Goal: Task Accomplishment & Management: Manage account settings

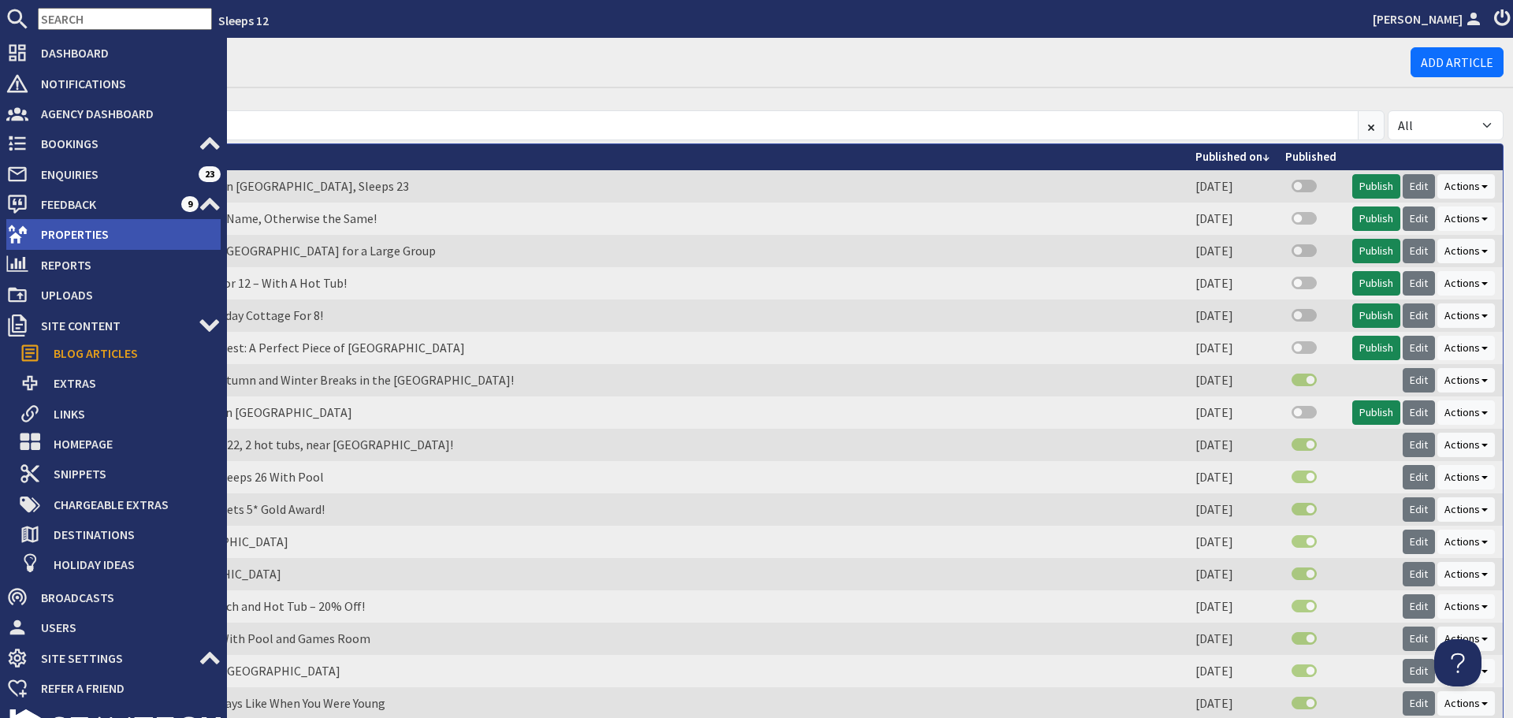
click at [20, 230] on use at bounding box center [18, 234] width 20 height 18
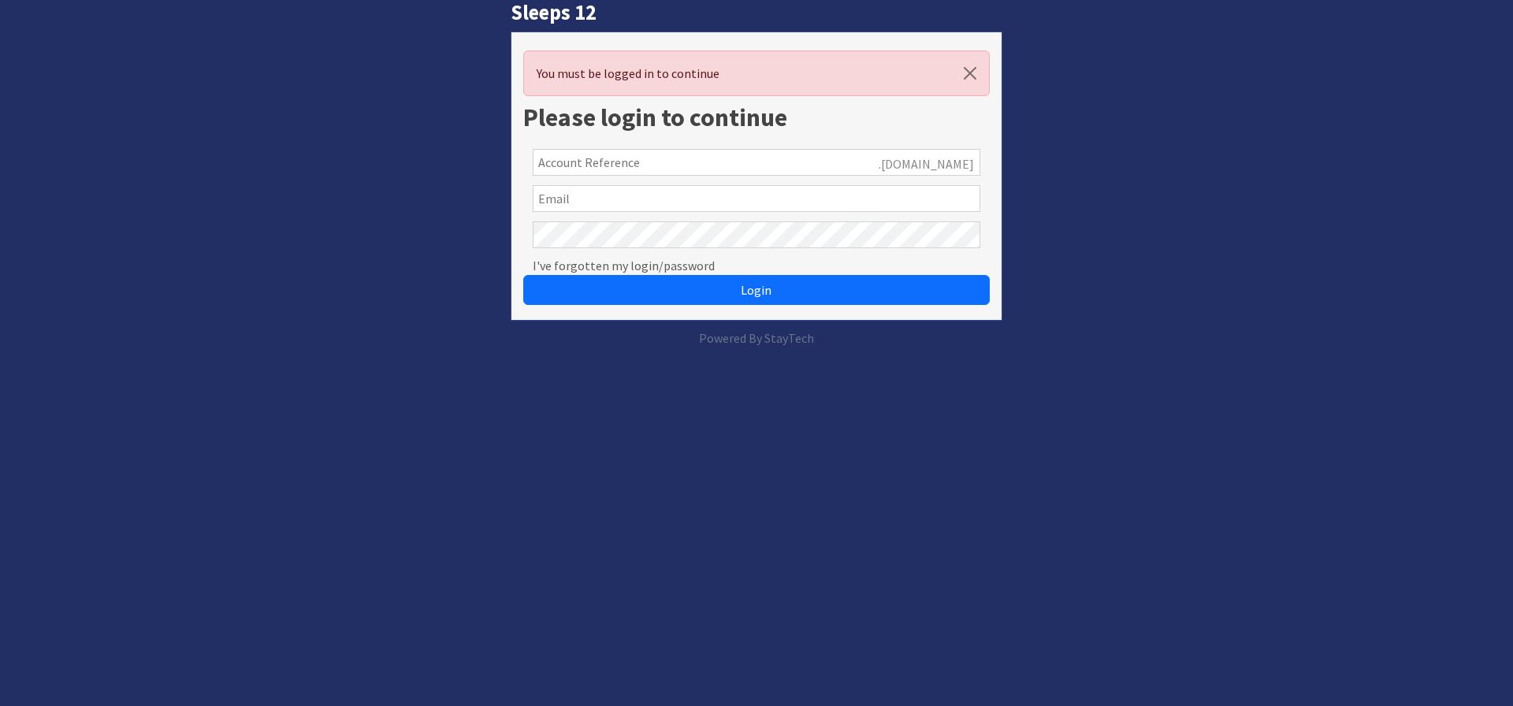
type input "jayne@puthillwriting.co.uk"
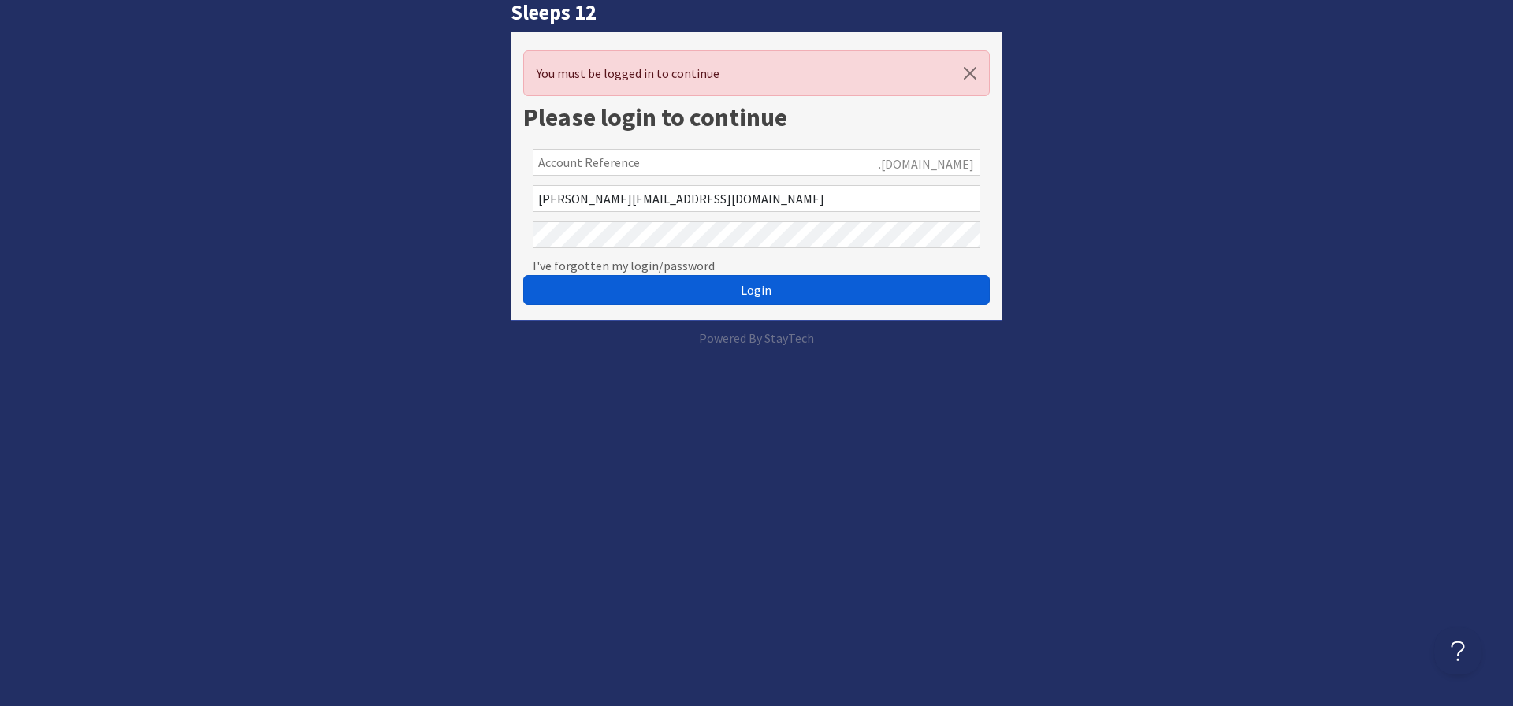
click at [571, 283] on button "Login" at bounding box center [756, 290] width 467 height 30
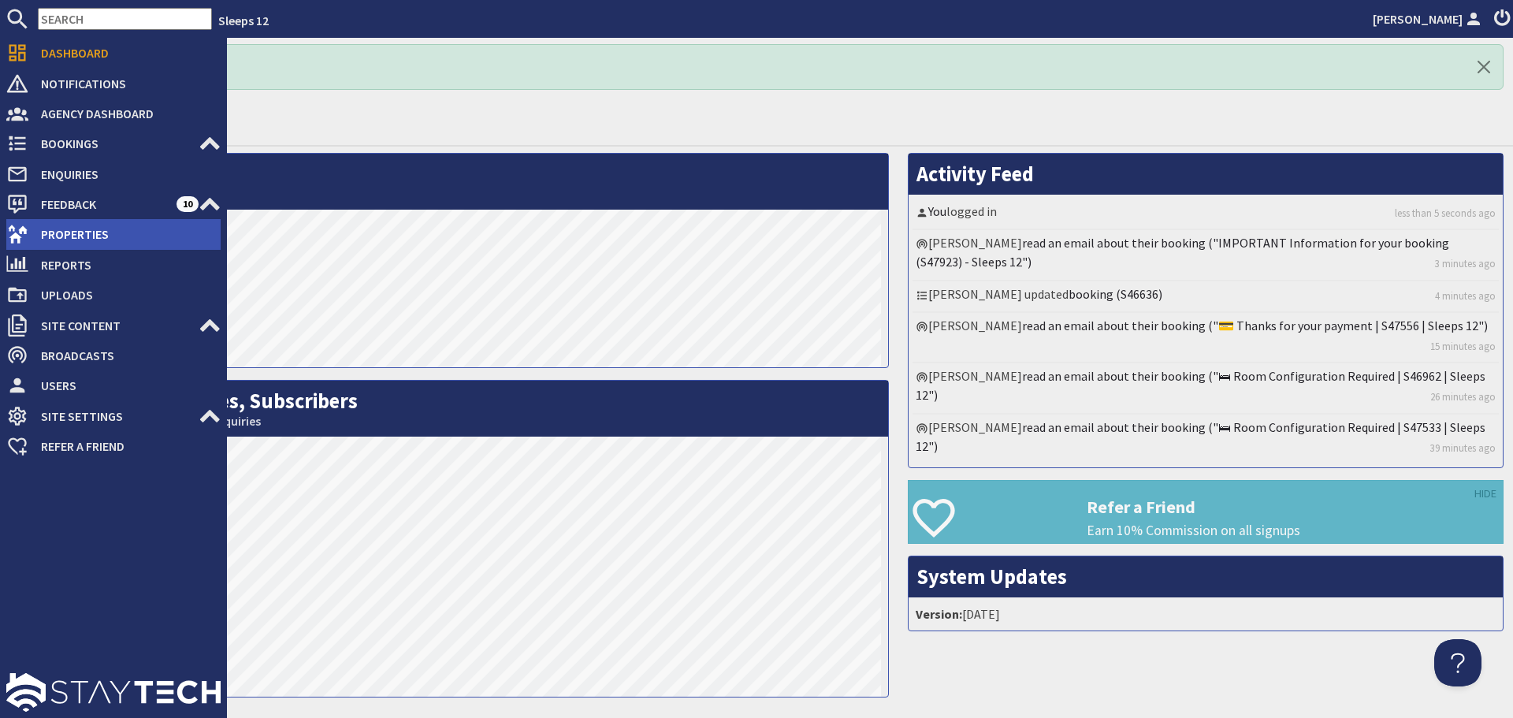
click at [24, 231] on use at bounding box center [18, 234] width 20 height 18
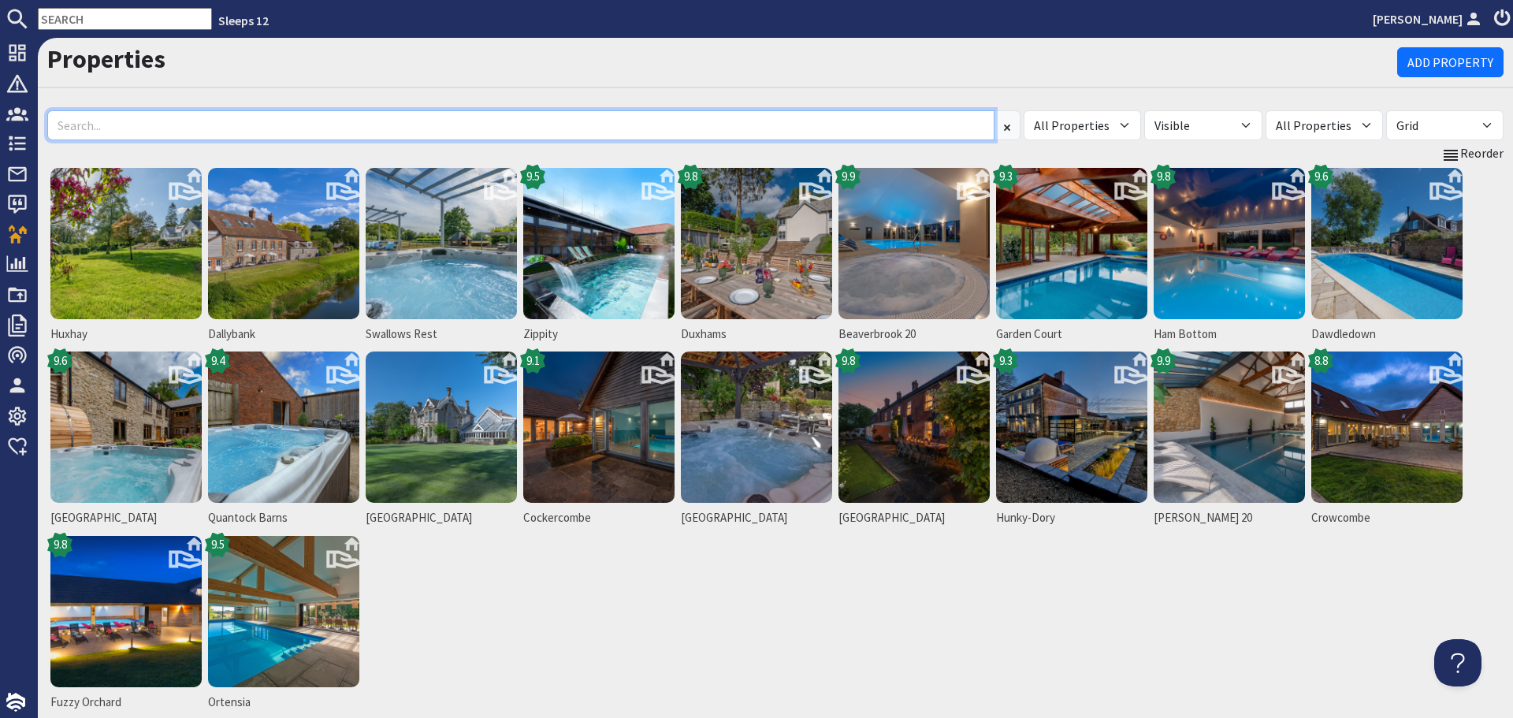
click at [292, 124] on input at bounding box center [520, 125] width 947 height 30
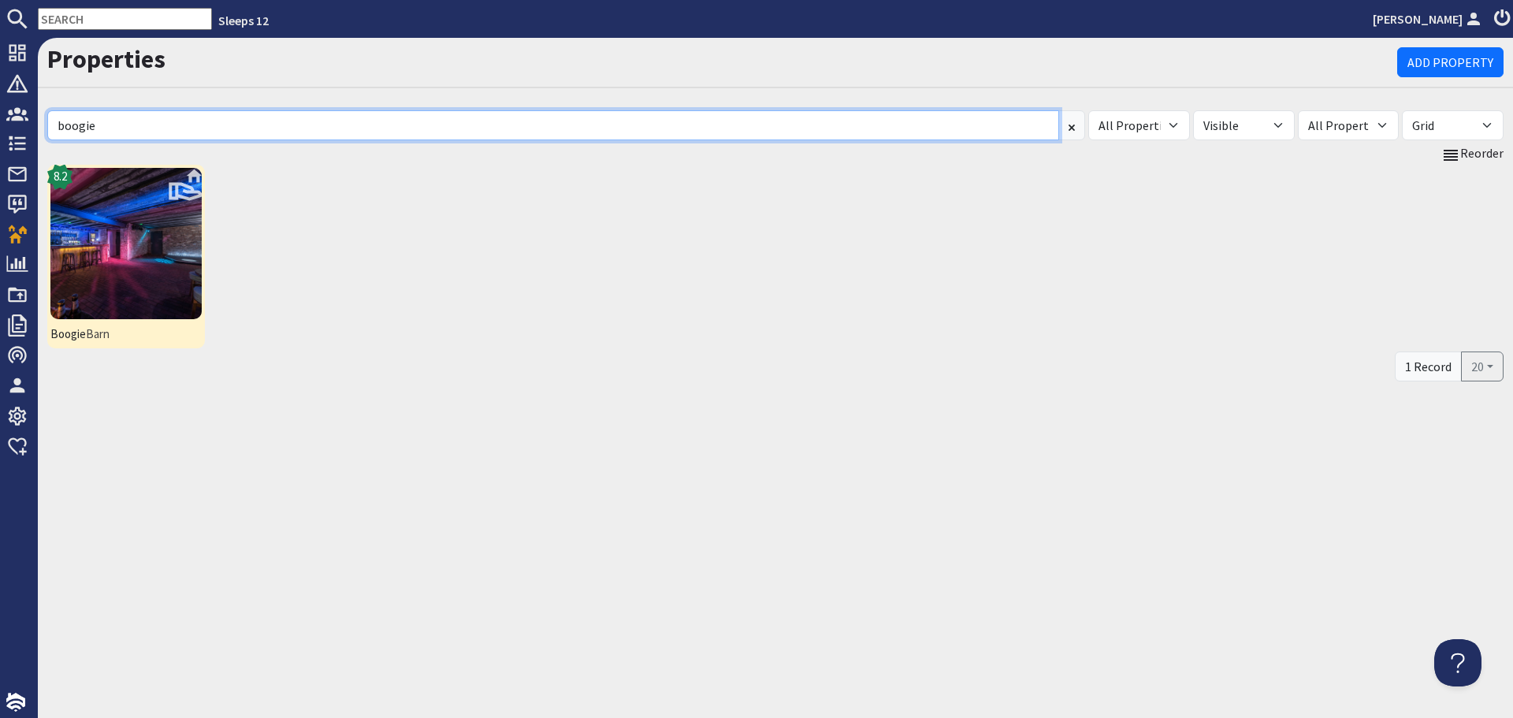
type input "boogie"
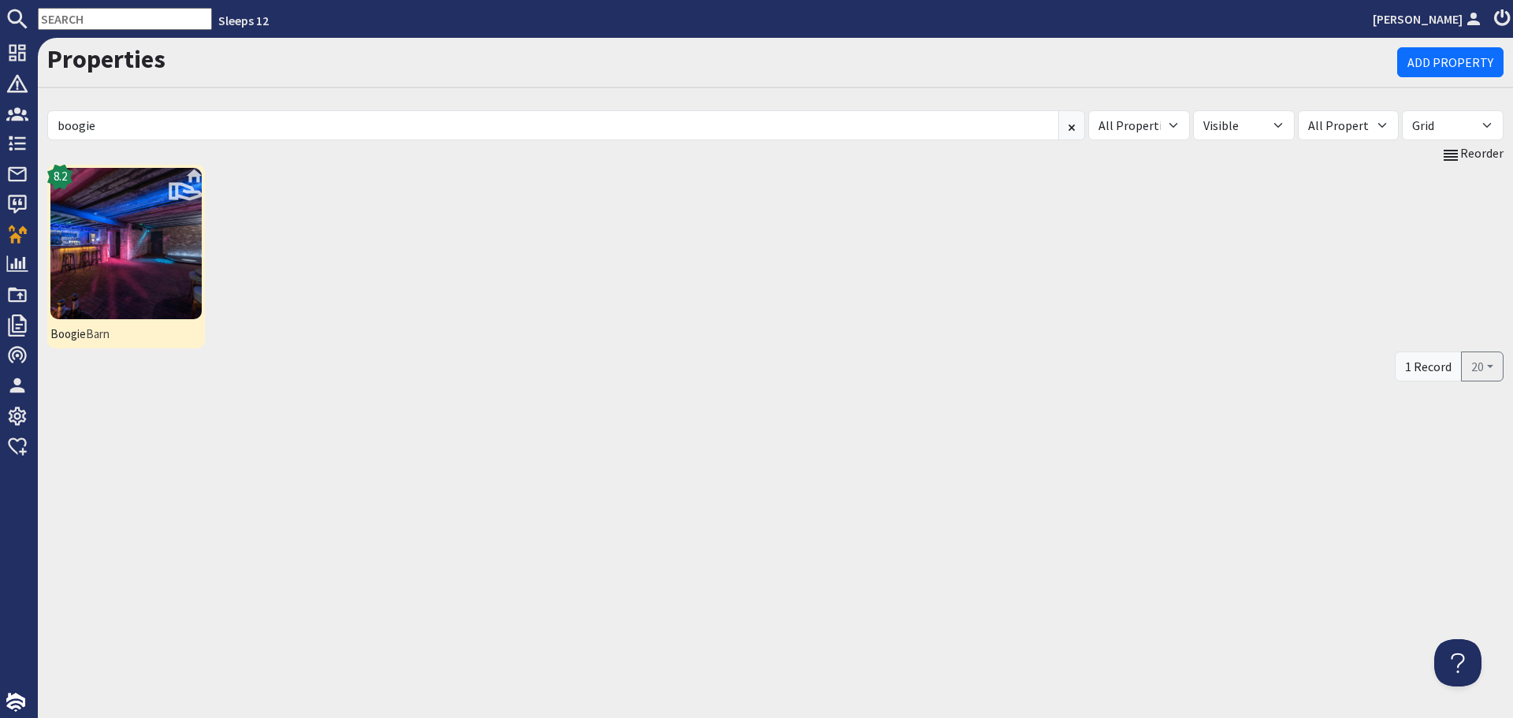
click at [177, 236] on img at bounding box center [125, 243] width 151 height 151
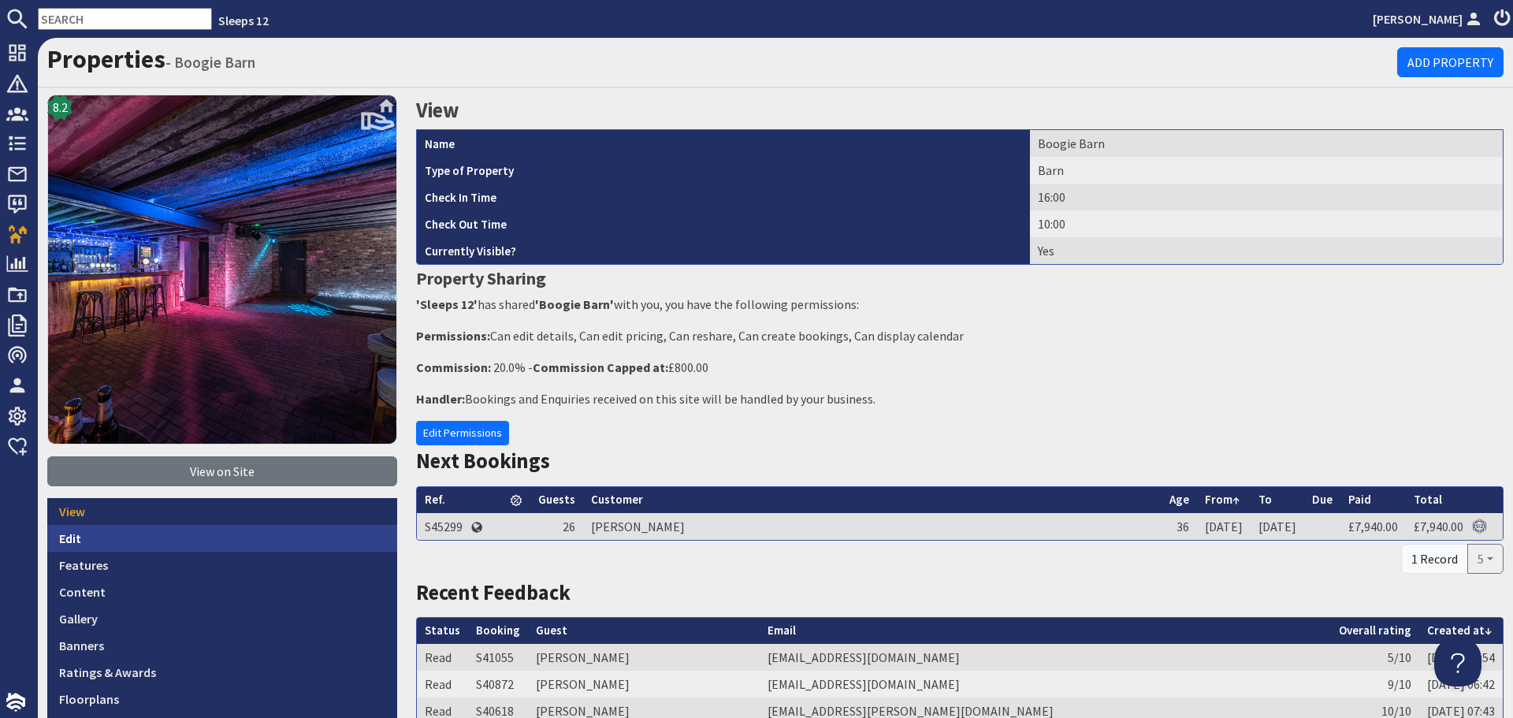
click at [100, 532] on link "Edit" at bounding box center [222, 538] width 350 height 27
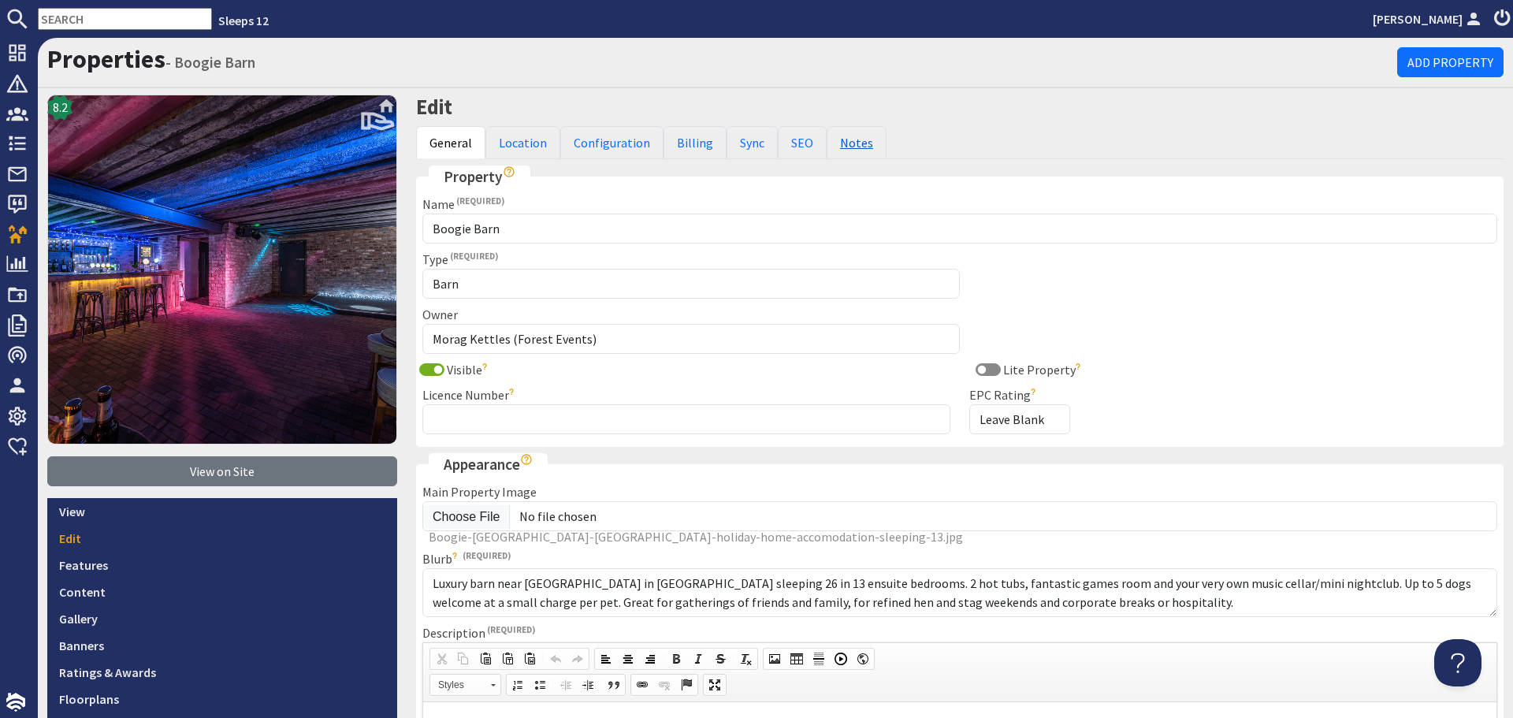
click at [850, 144] on link "Notes" at bounding box center [857, 142] width 60 height 33
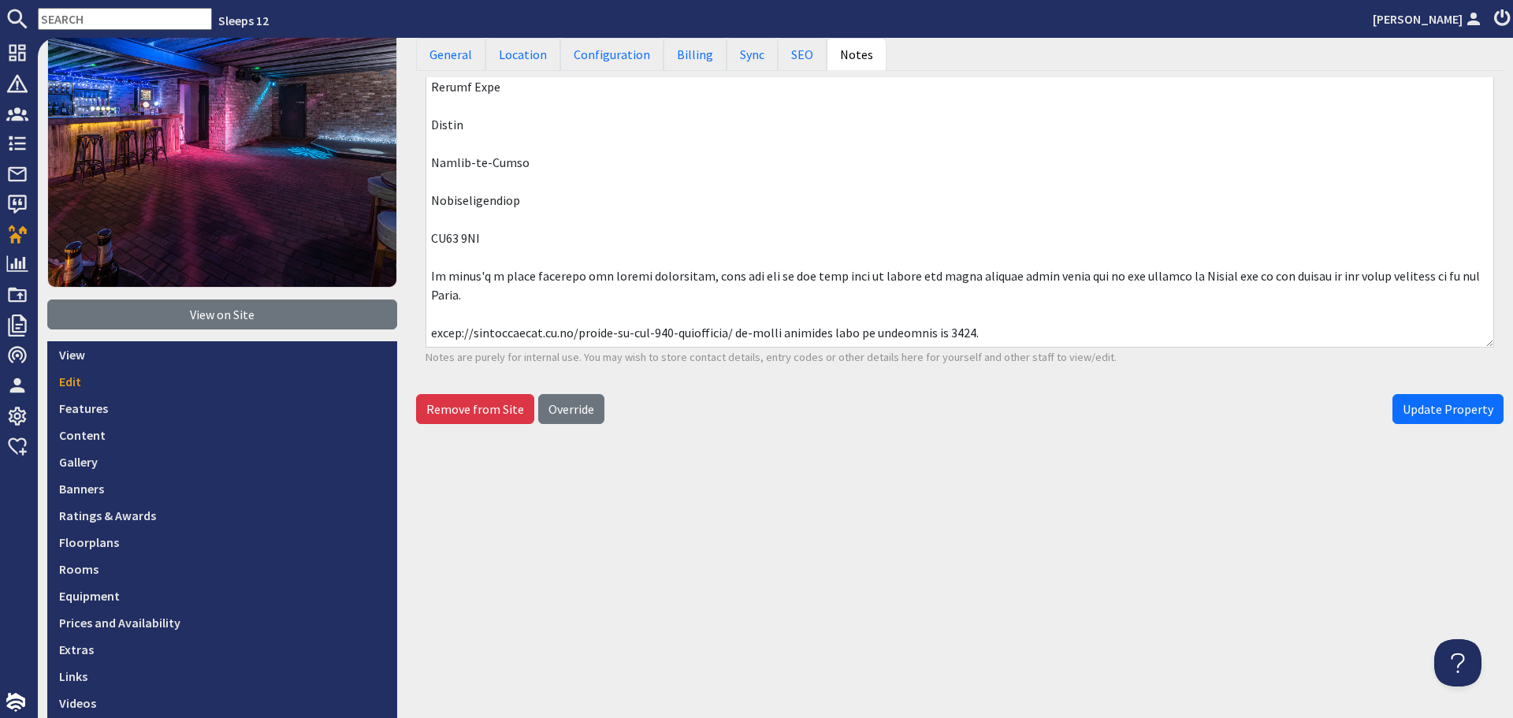
scroll to position [158, 0]
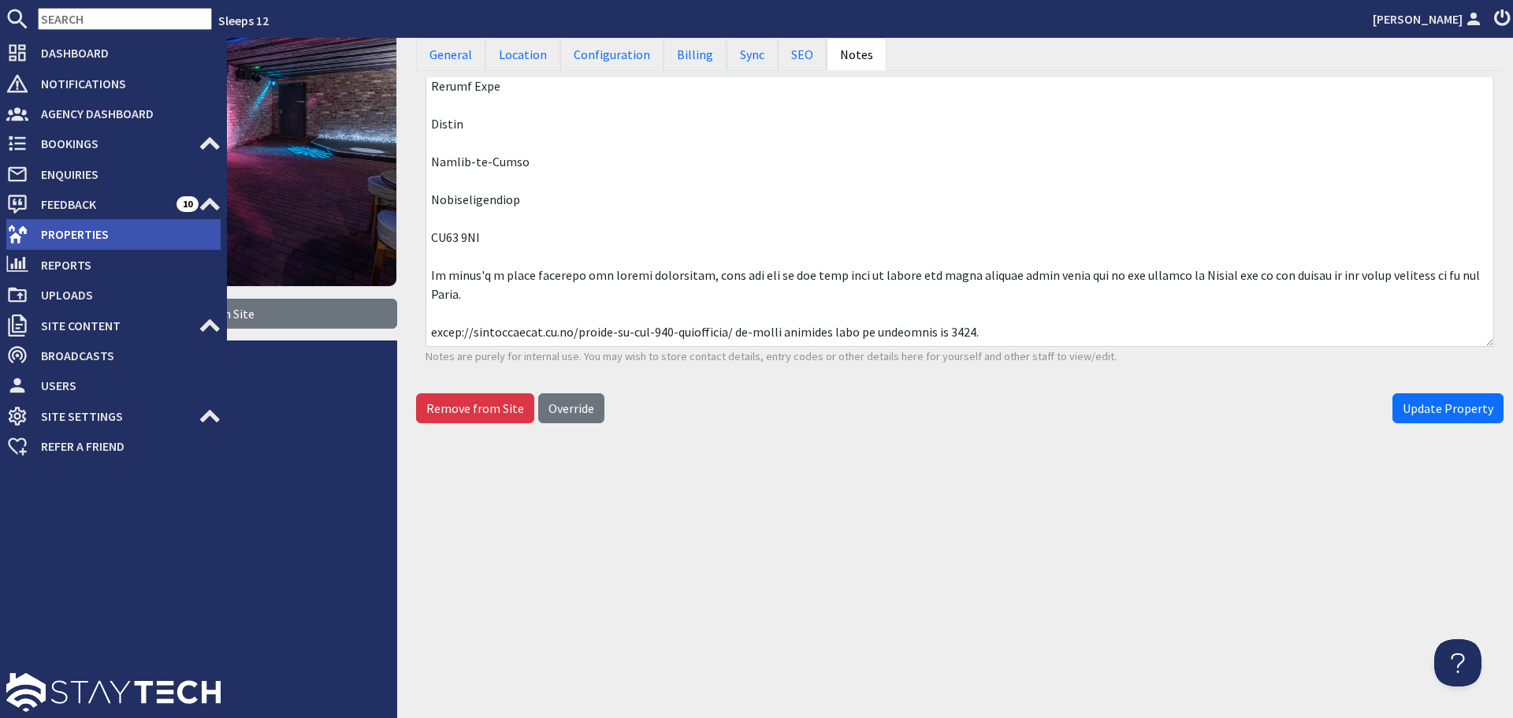
click at [55, 239] on span "Properties" at bounding box center [124, 233] width 192 height 25
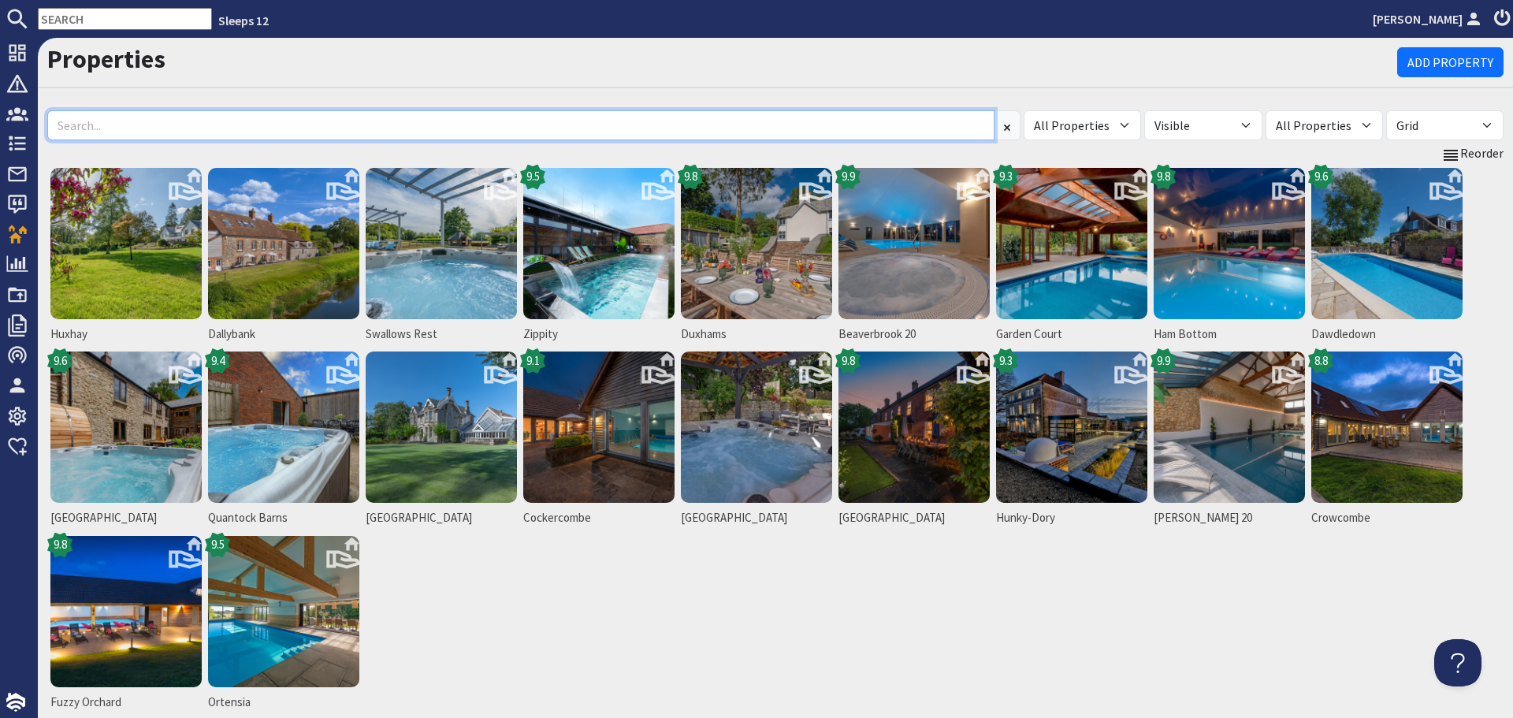
click at [463, 134] on input at bounding box center [520, 125] width 947 height 30
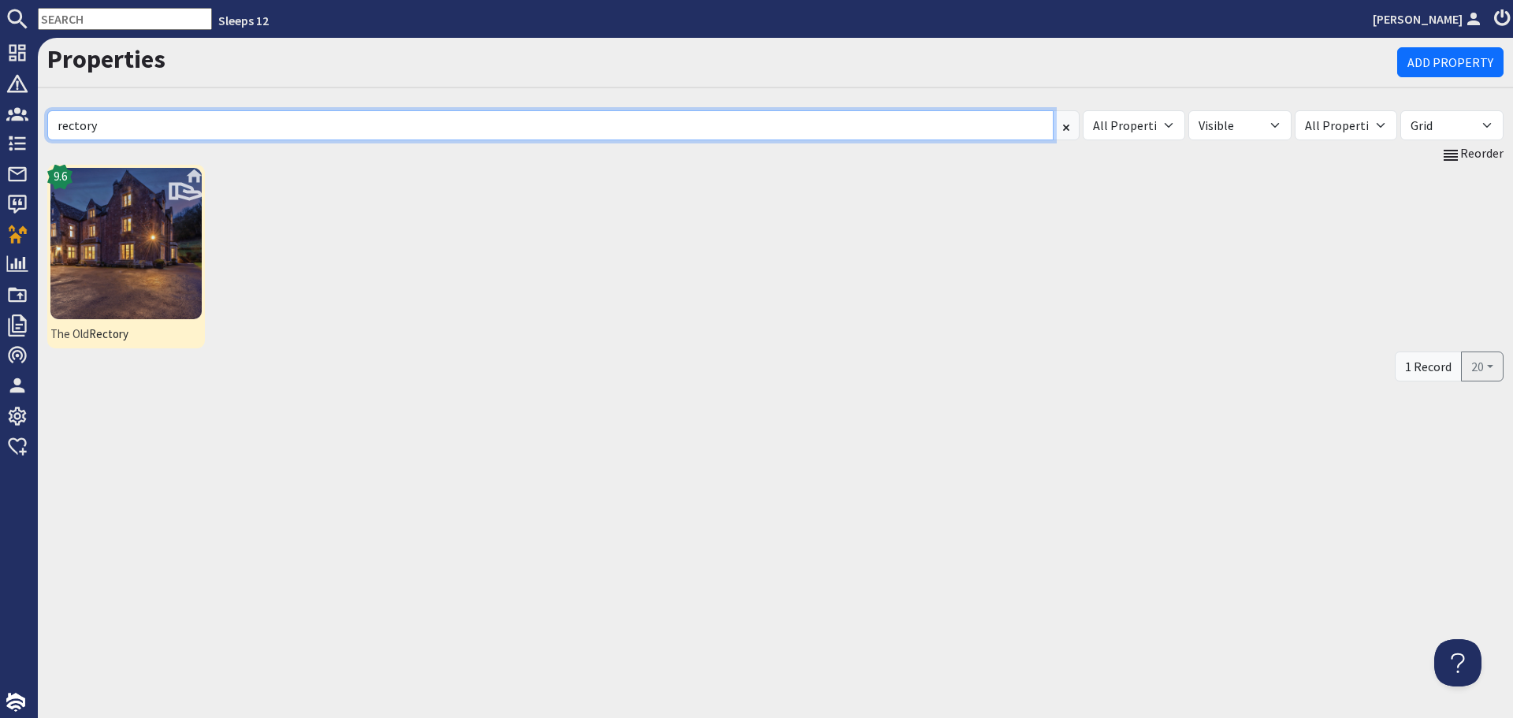
type input "rectory"
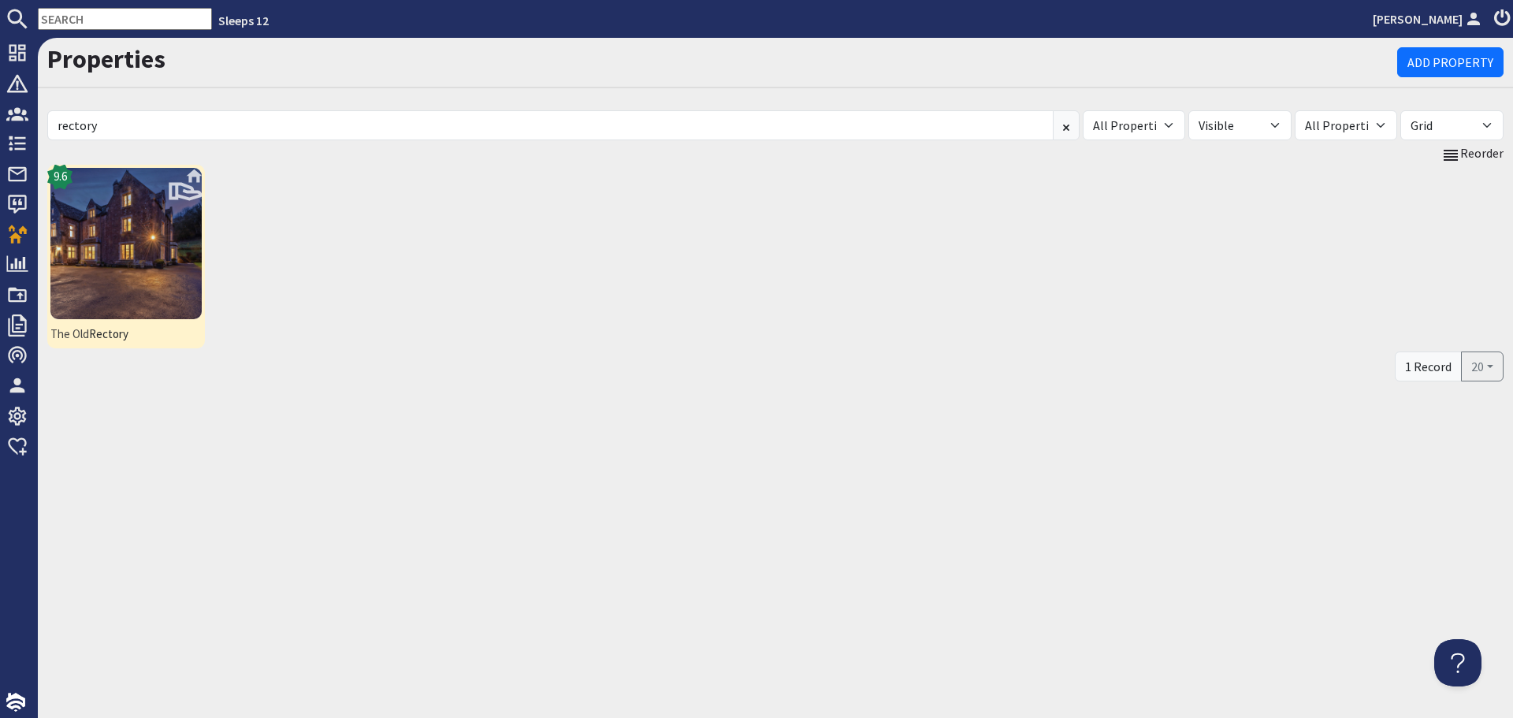
click at [171, 262] on img at bounding box center [125, 243] width 151 height 151
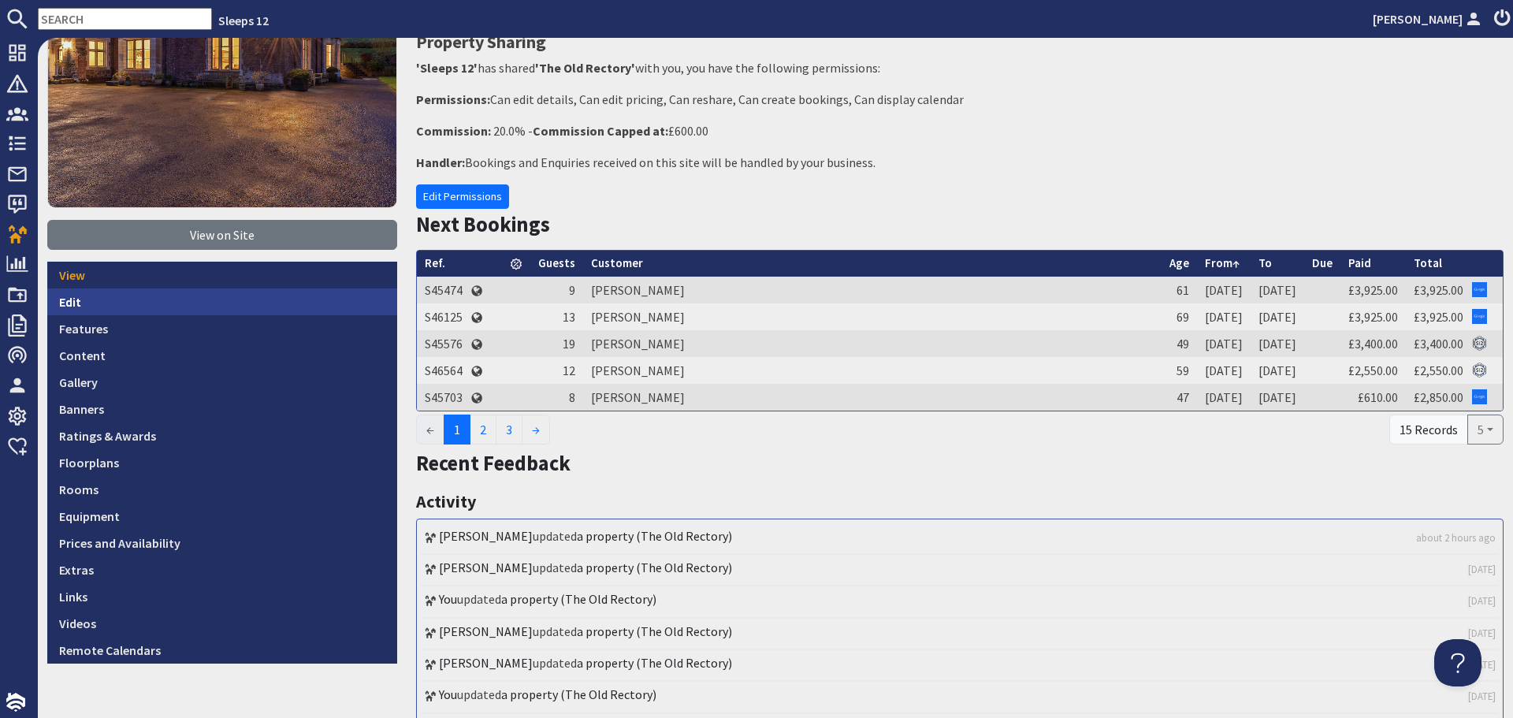
click at [162, 299] on link "Edit" at bounding box center [222, 301] width 350 height 27
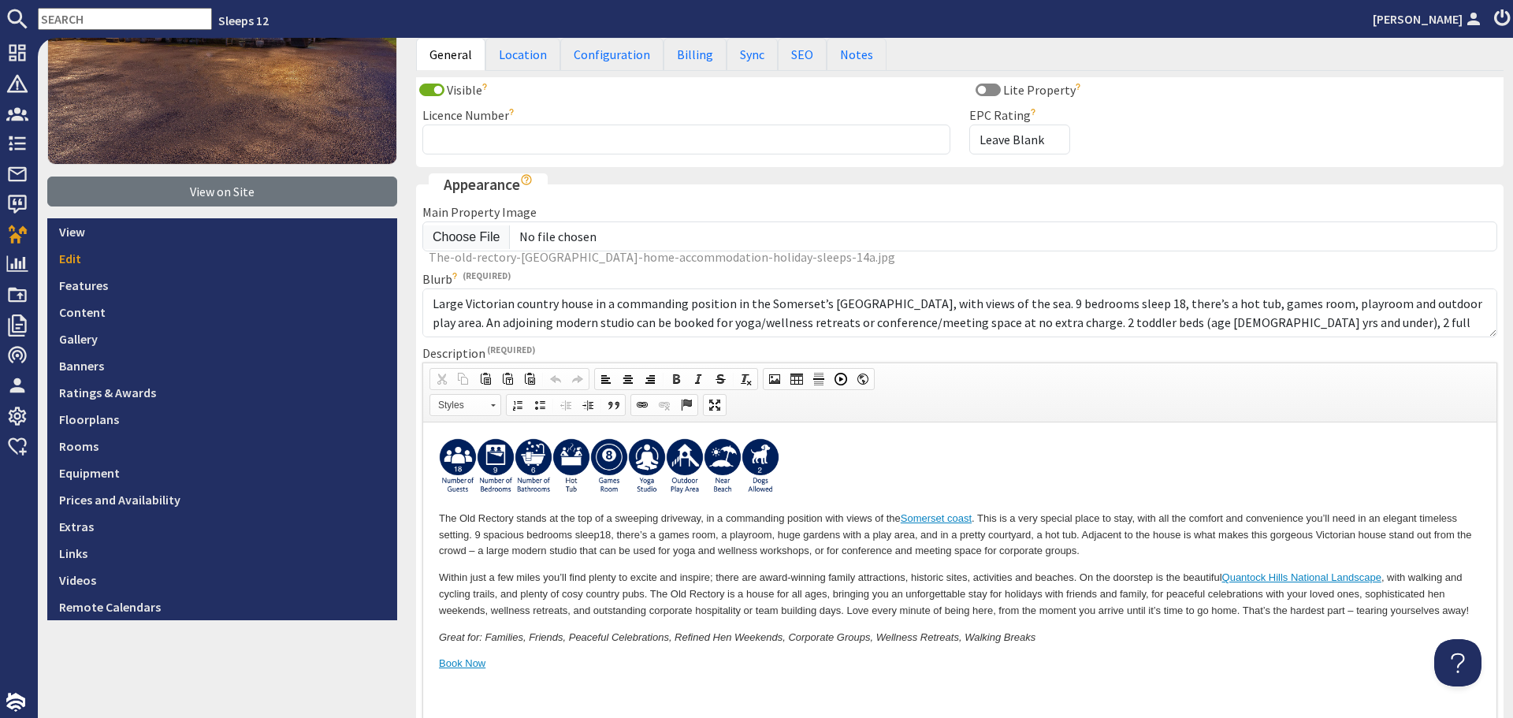
scroll to position [394, 0]
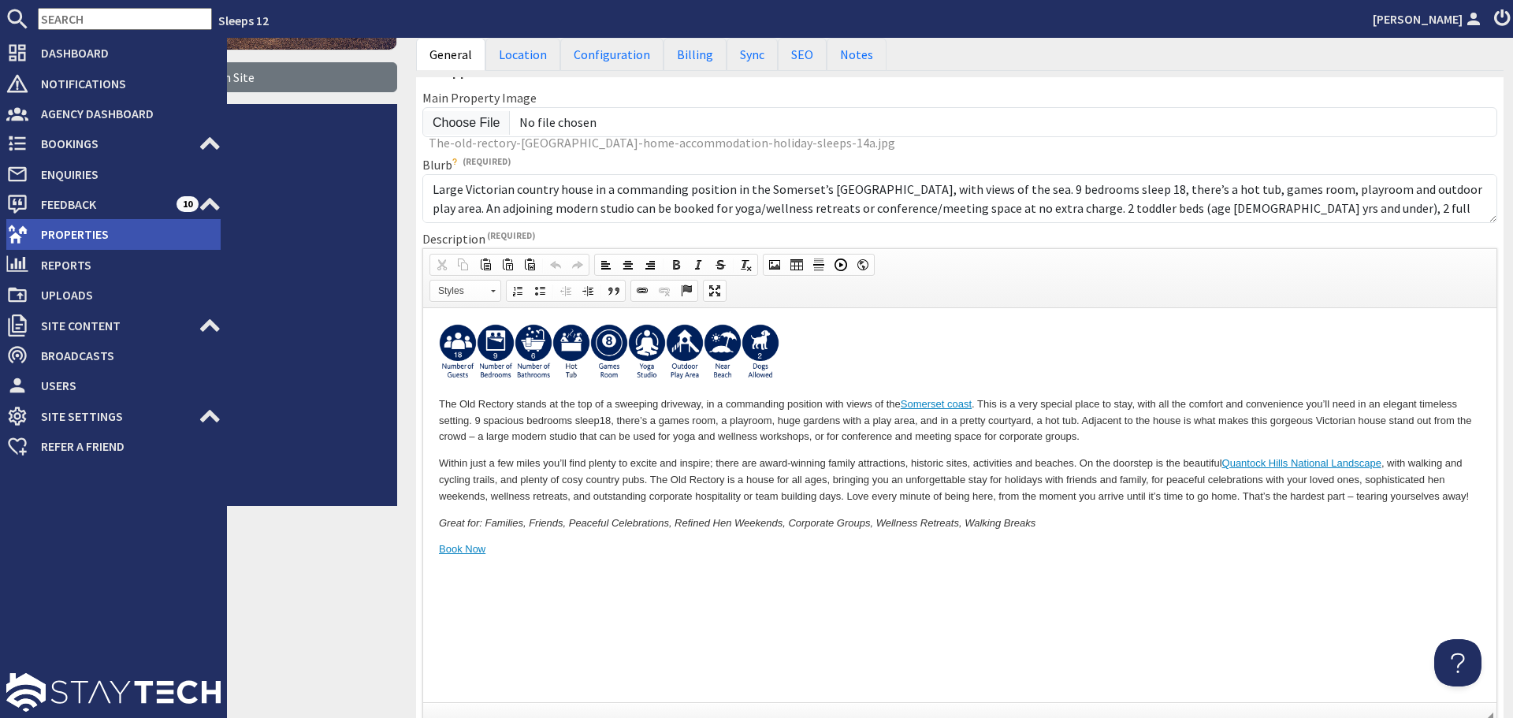
click at [11, 230] on icon at bounding box center [17, 234] width 22 height 22
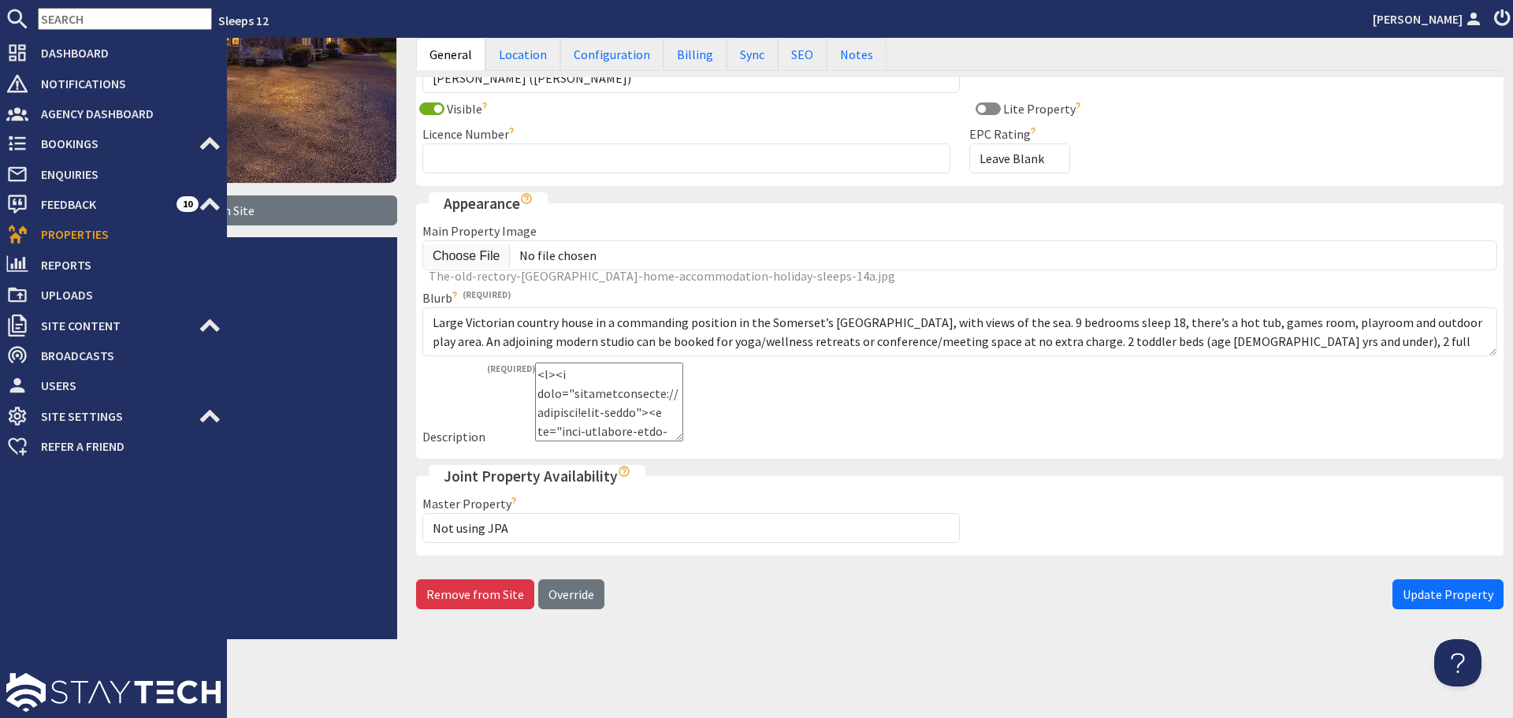
scroll to position [259, 0]
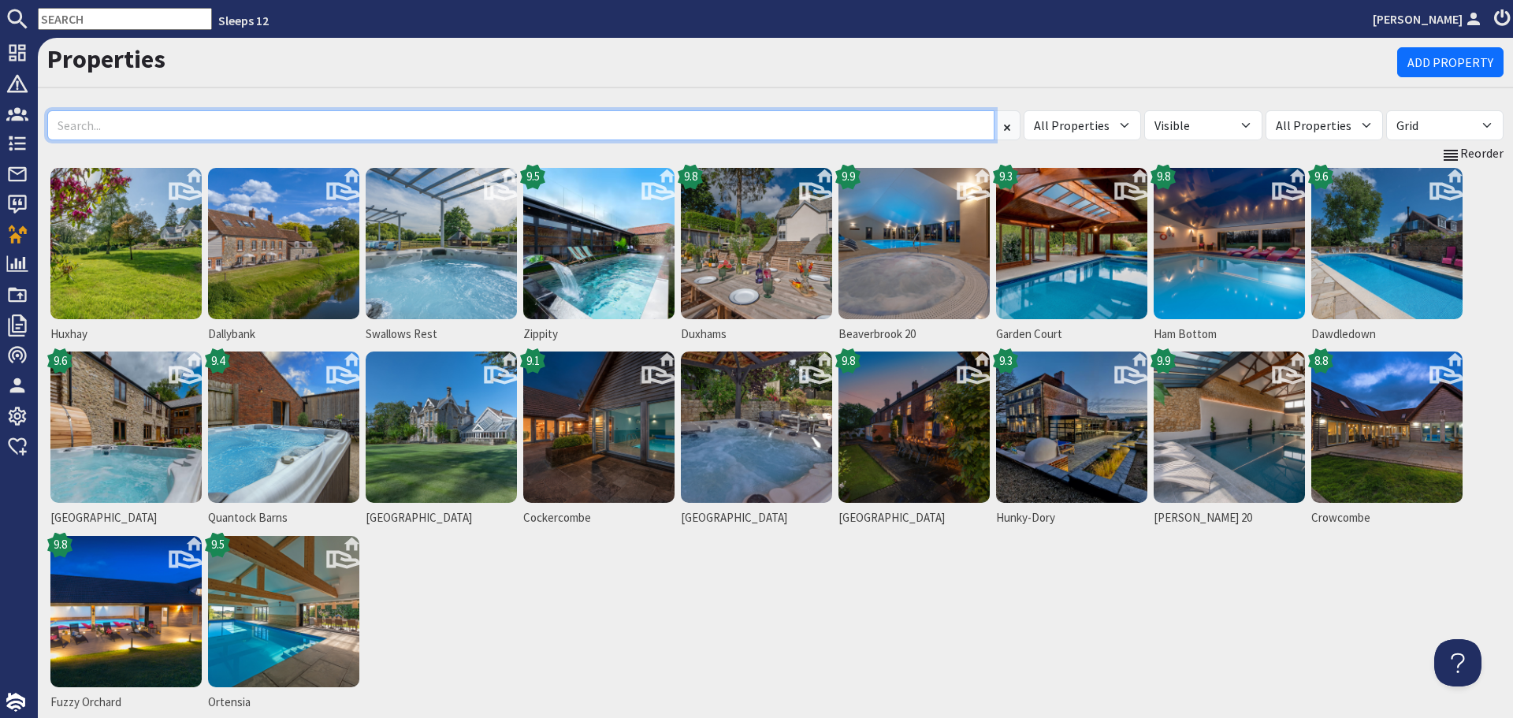
click at [201, 130] on input at bounding box center [520, 125] width 947 height 30
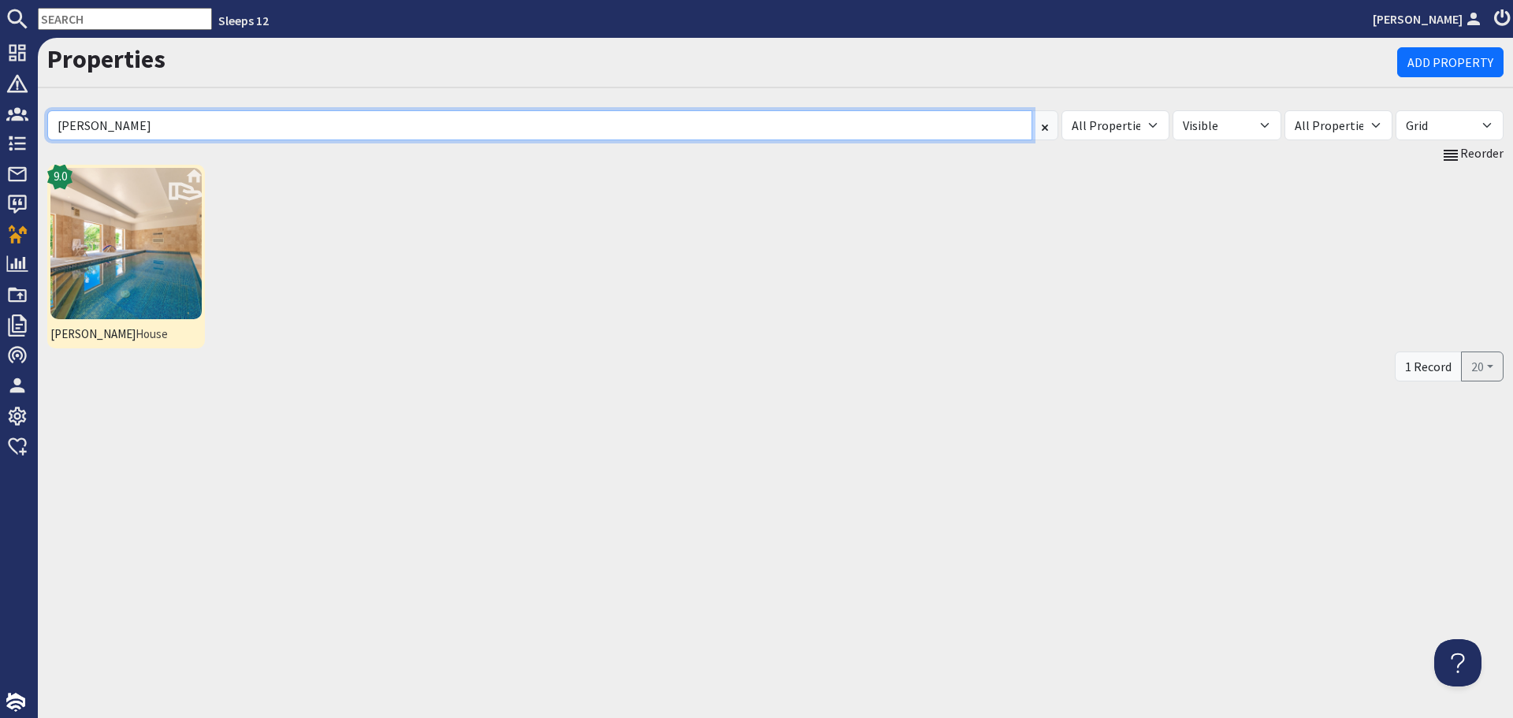
type input "berry"
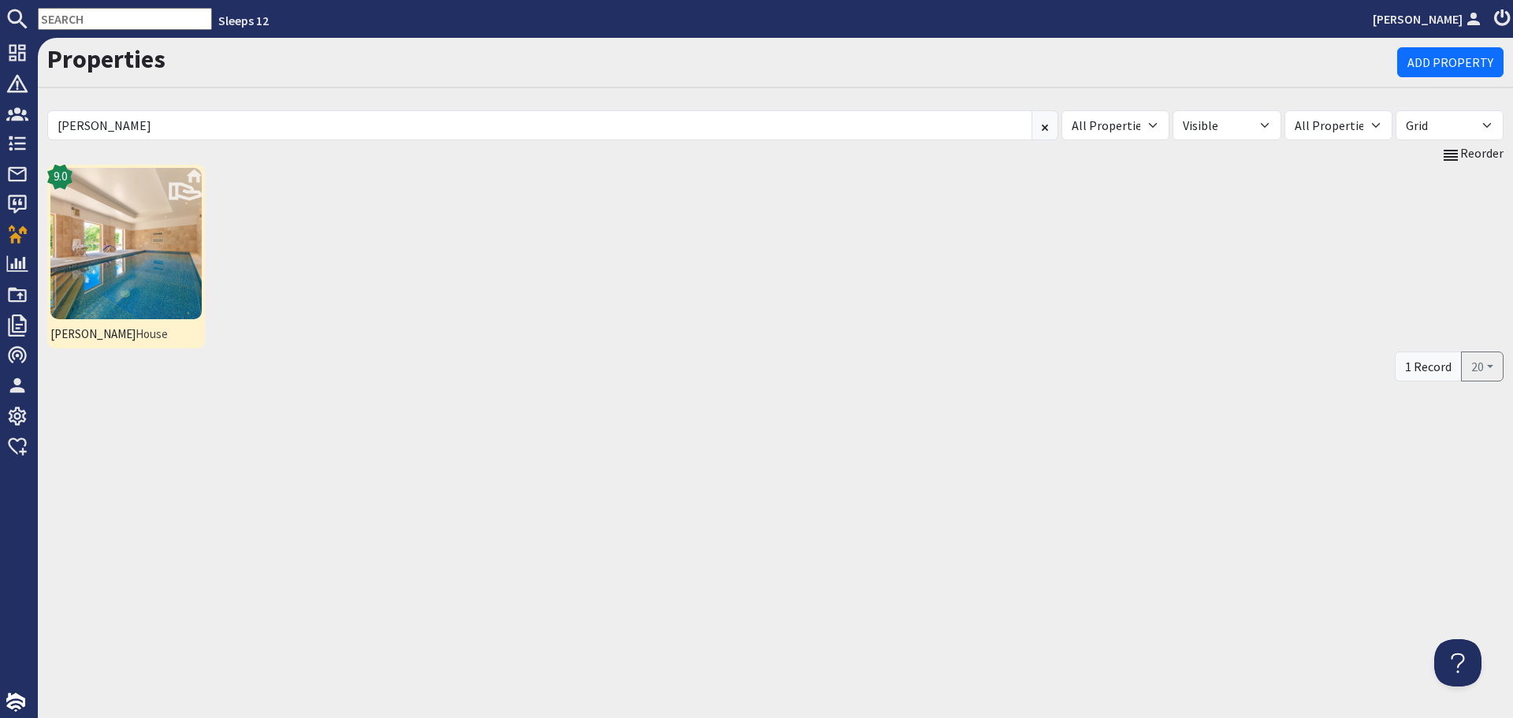
click at [182, 275] on img at bounding box center [125, 243] width 151 height 151
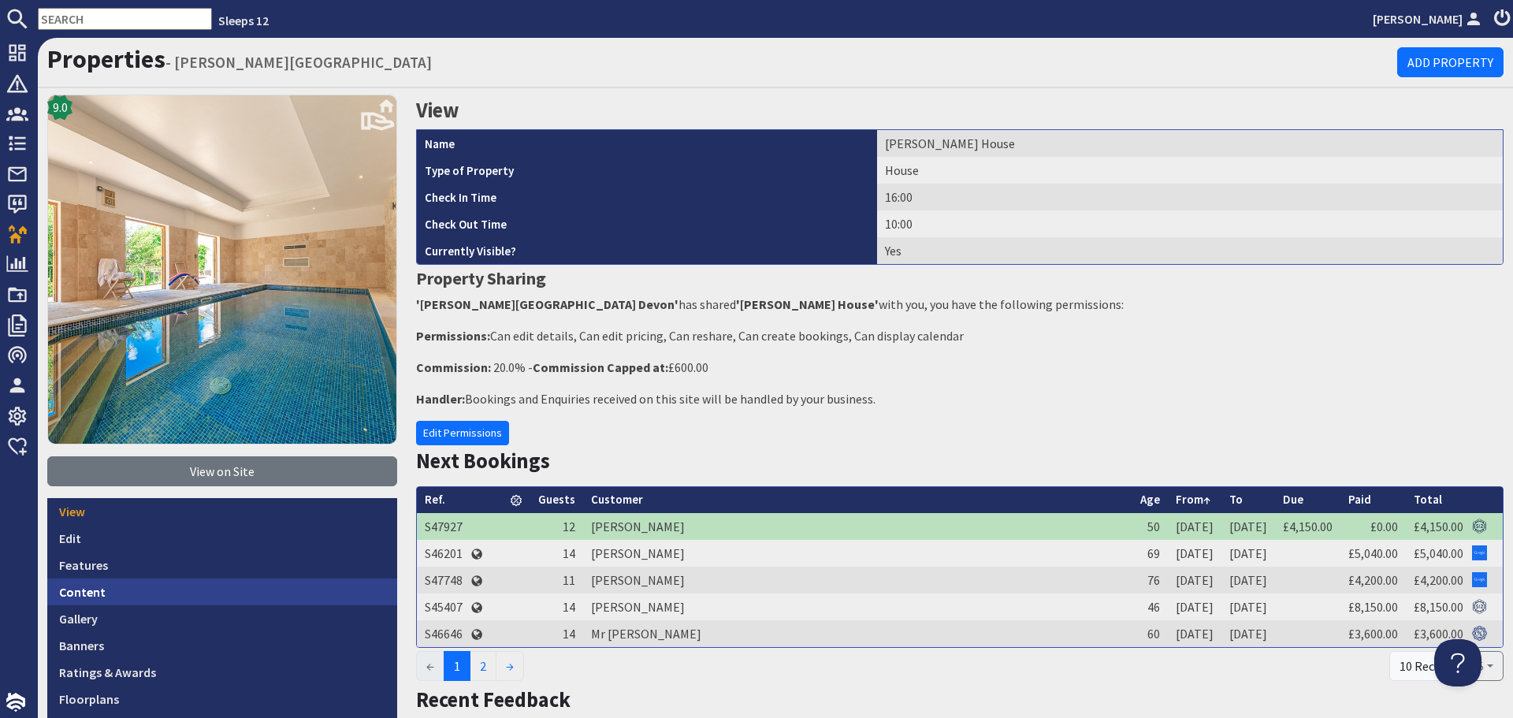
click at [219, 595] on link "Content" at bounding box center [222, 592] width 350 height 27
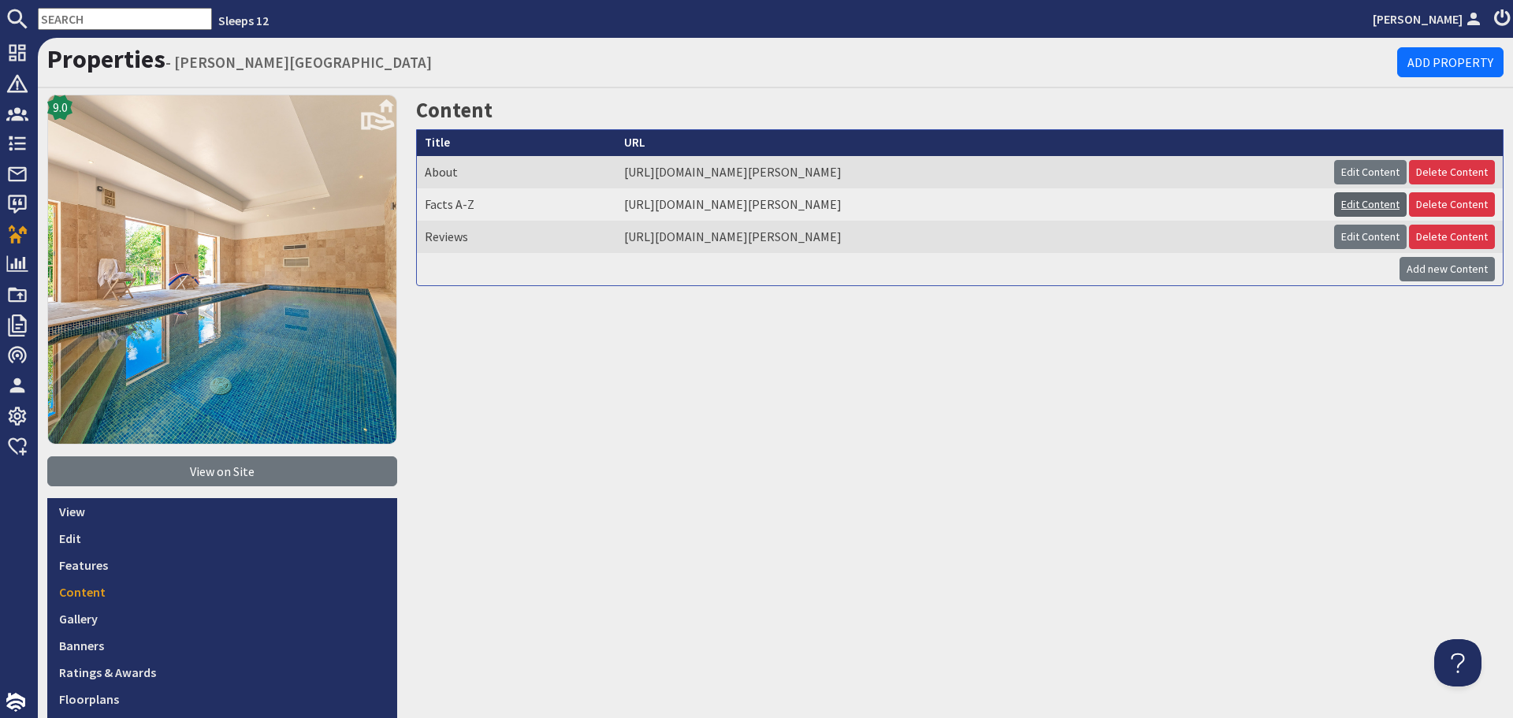
click at [1365, 199] on link "Edit Content" at bounding box center [1370, 204] width 73 height 24
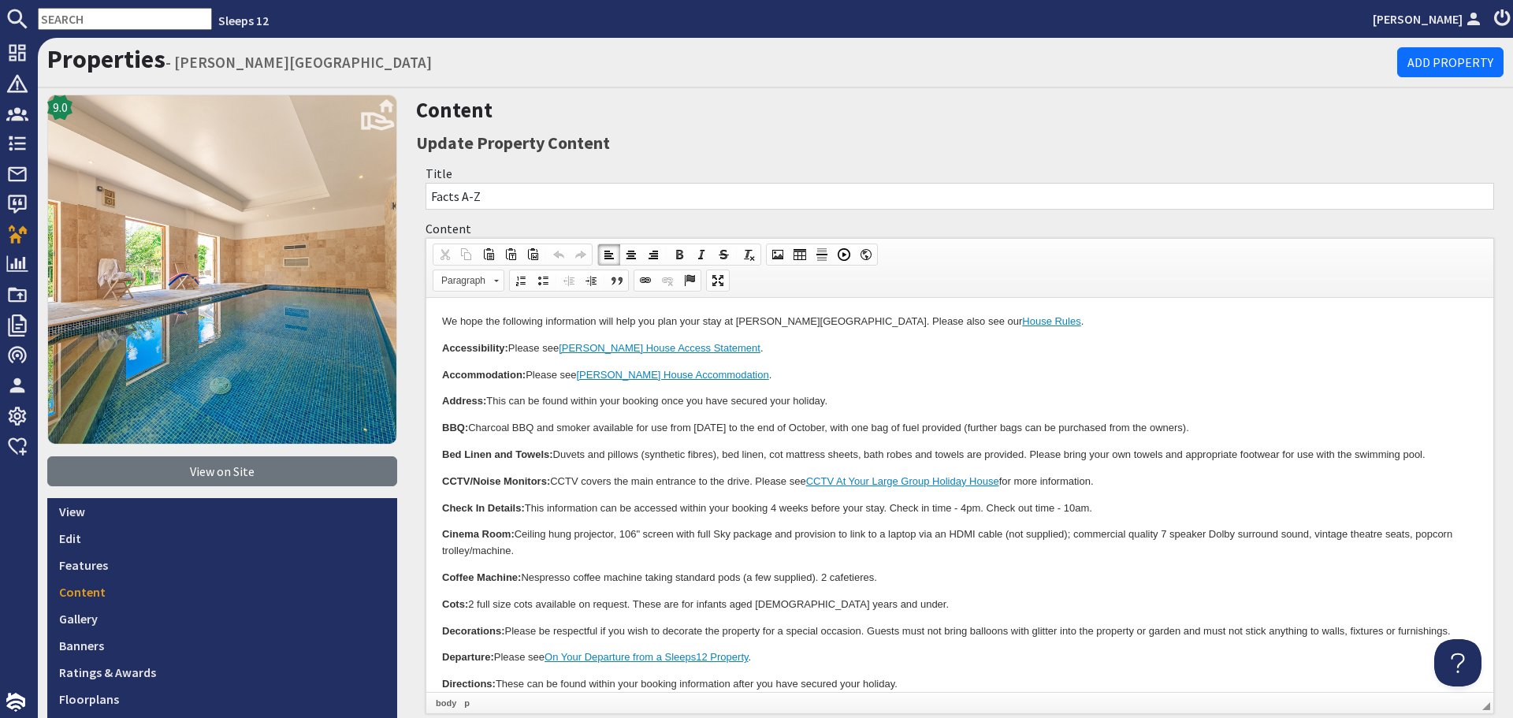
click at [750, 482] on p "CCTV/Noise Monitors: CCTV covers the main entrance to the drive. Please see CCT…" at bounding box center [960, 482] width 1036 height 17
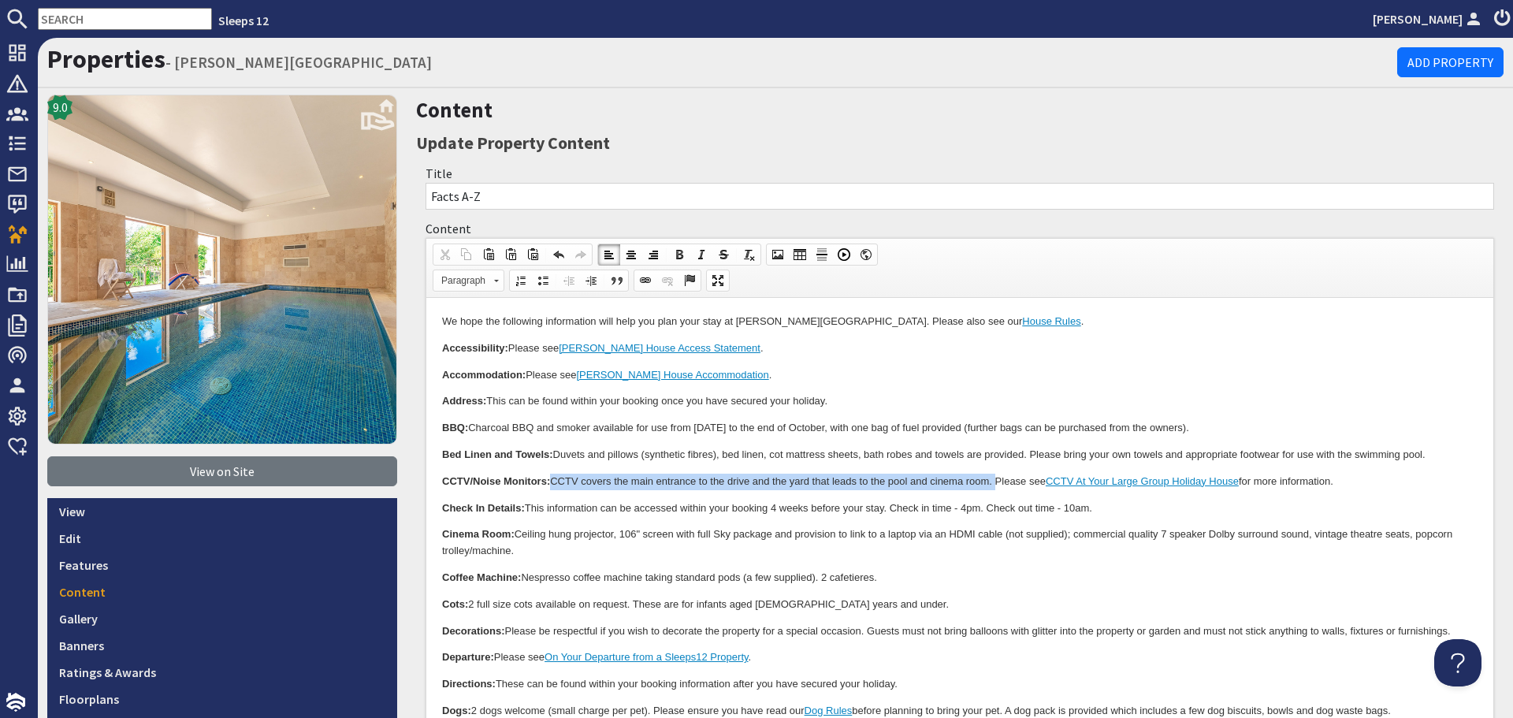
drag, startPoint x: 555, startPoint y: 475, endPoint x: 996, endPoint y: 472, distance: 441.4
copy p "CCTV covers the main entrance to the drive and the yard that leads to the pool …"
click at [711, 570] on p "Coffee Machine: Nespresso coffee machine taking standard pods (a few supplied).…" at bounding box center [960, 578] width 1036 height 17
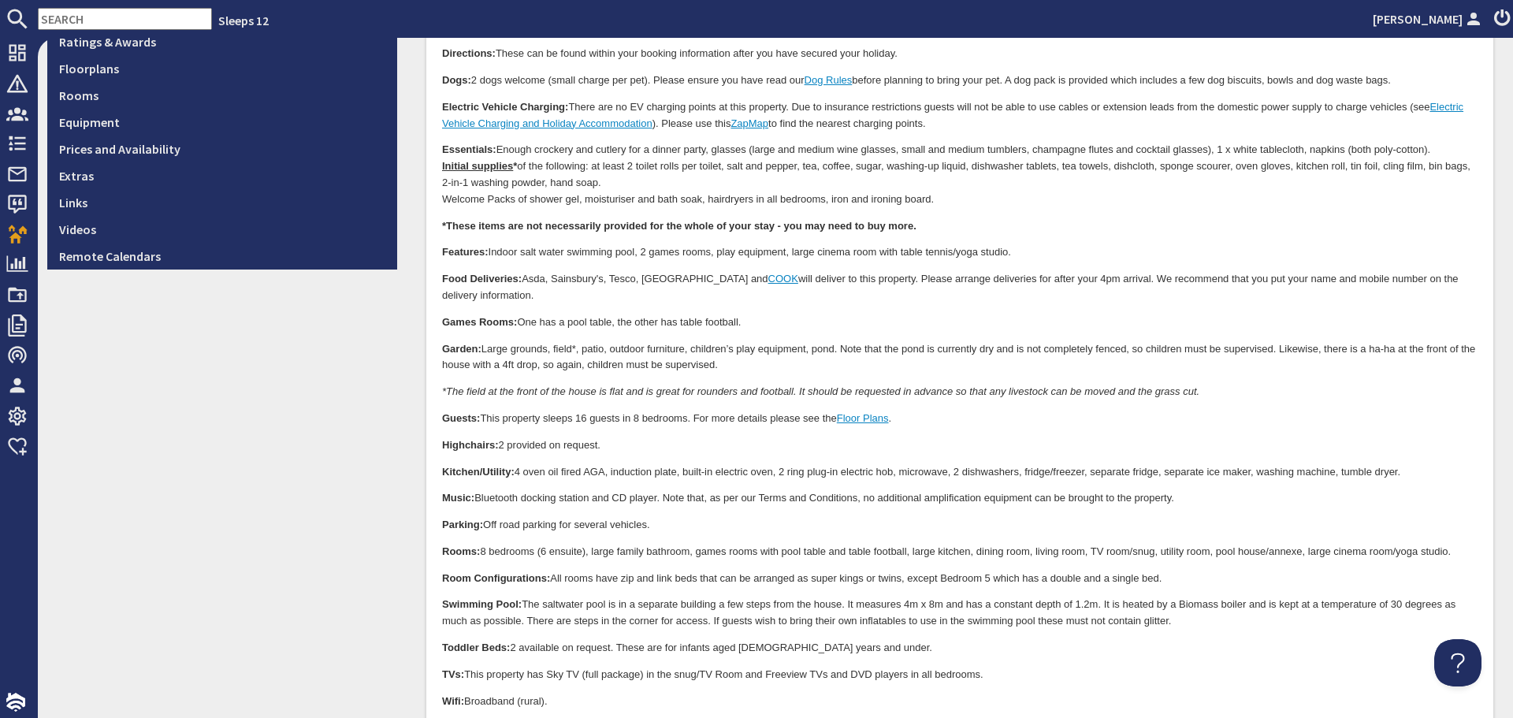
scroll to position [709, 0]
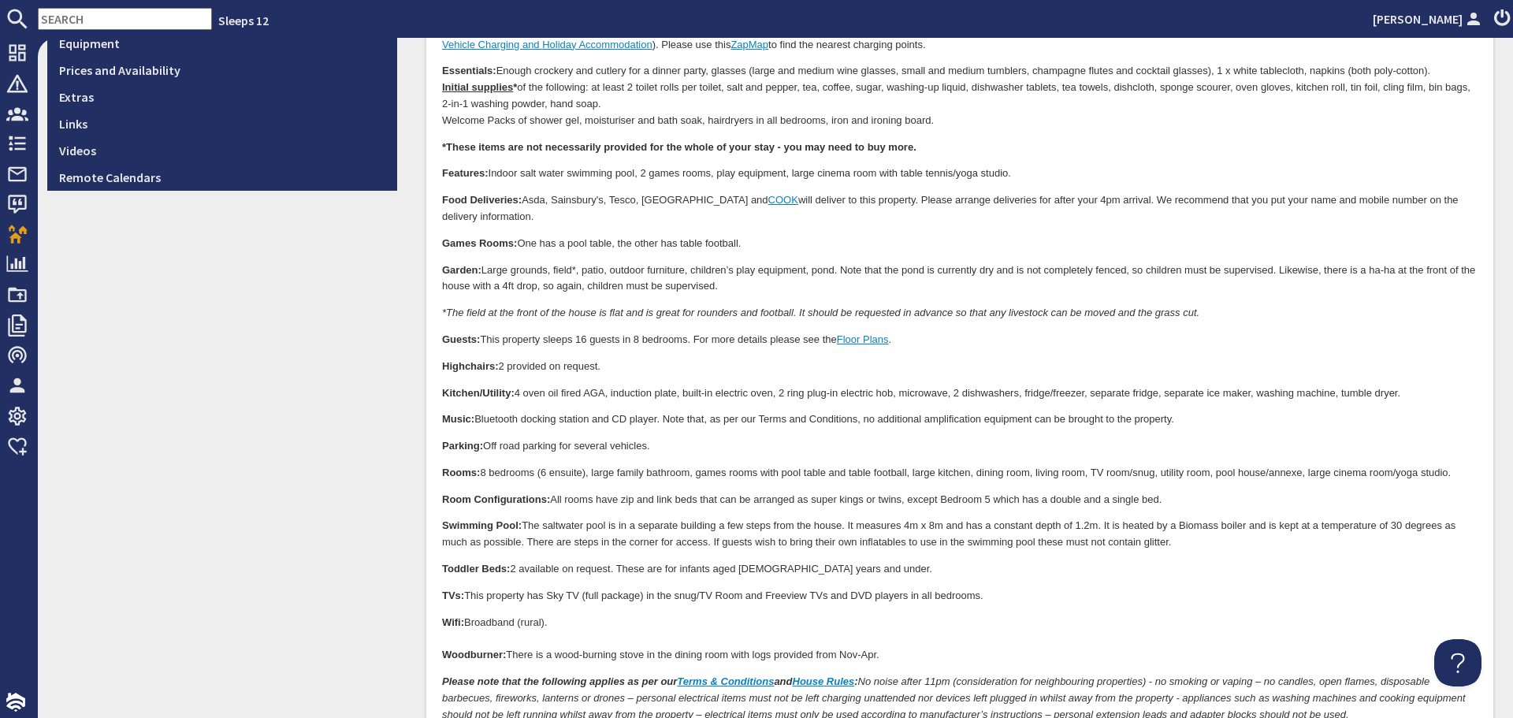
click at [547, 624] on p "Wifi: Broadband (rural). Woodburner: There is a wood-burning stove in the dinin…" at bounding box center [960, 640] width 1036 height 49
drag, startPoint x: 467, startPoint y: 624, endPoint x: 502, endPoint y: 621, distance: 35.6
click at [502, 621] on strong "Wifi: Starlink" at bounding box center [473, 623] width 62 height 12
click at [534, 620] on p "Wifi: Starlink . Woodburner: There is a wood-burning stove in the dining room w…" at bounding box center [960, 640] width 1036 height 49
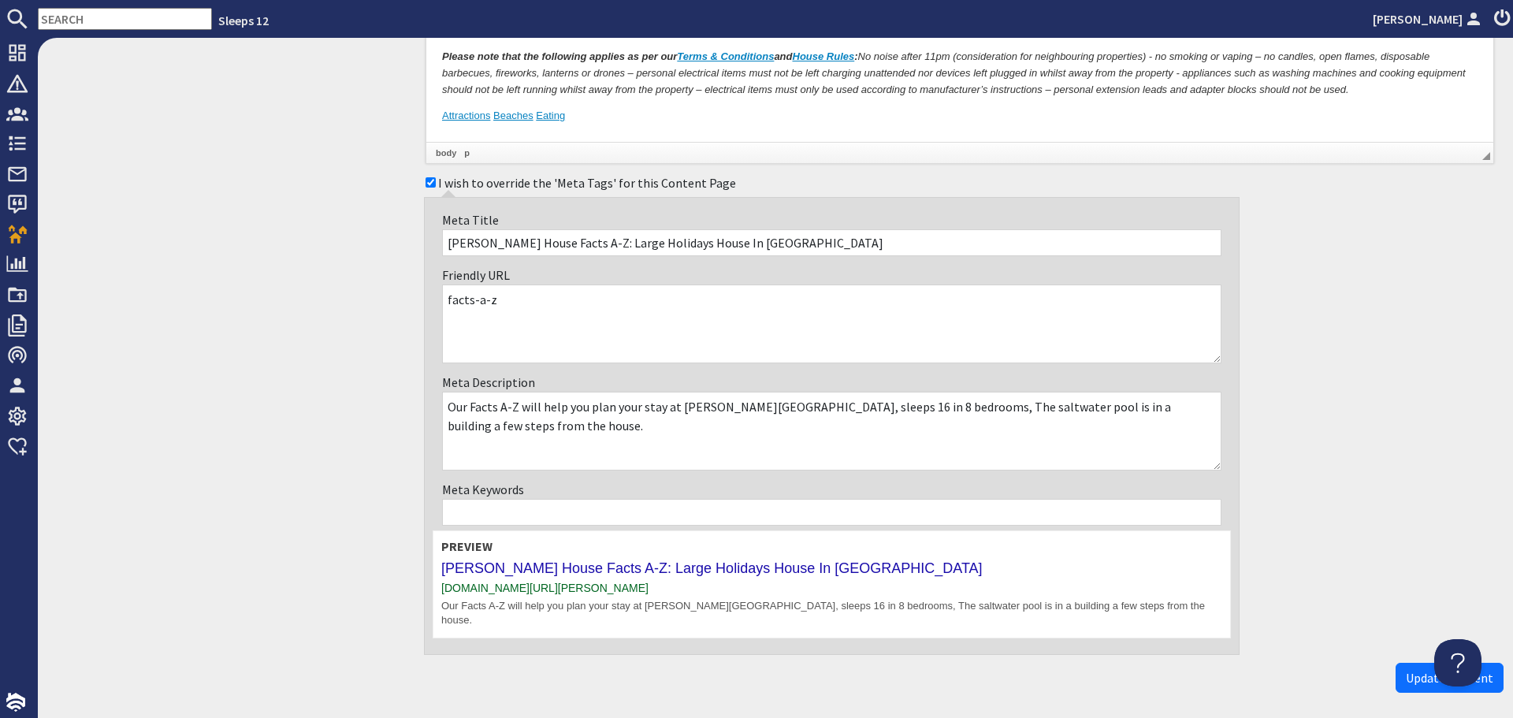
scroll to position [1340, 0]
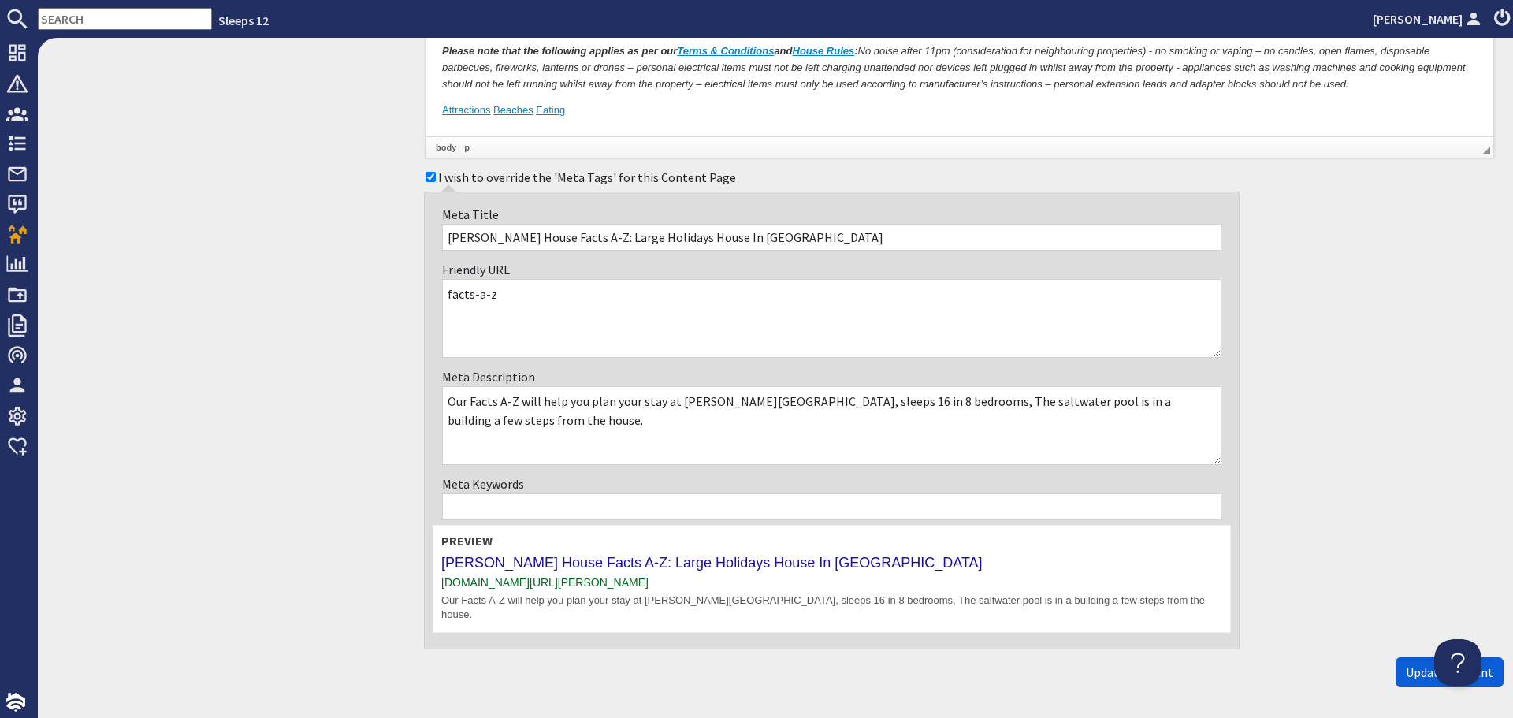
click at [1406, 664] on span "Update Content" at bounding box center [1449, 672] width 87 height 16
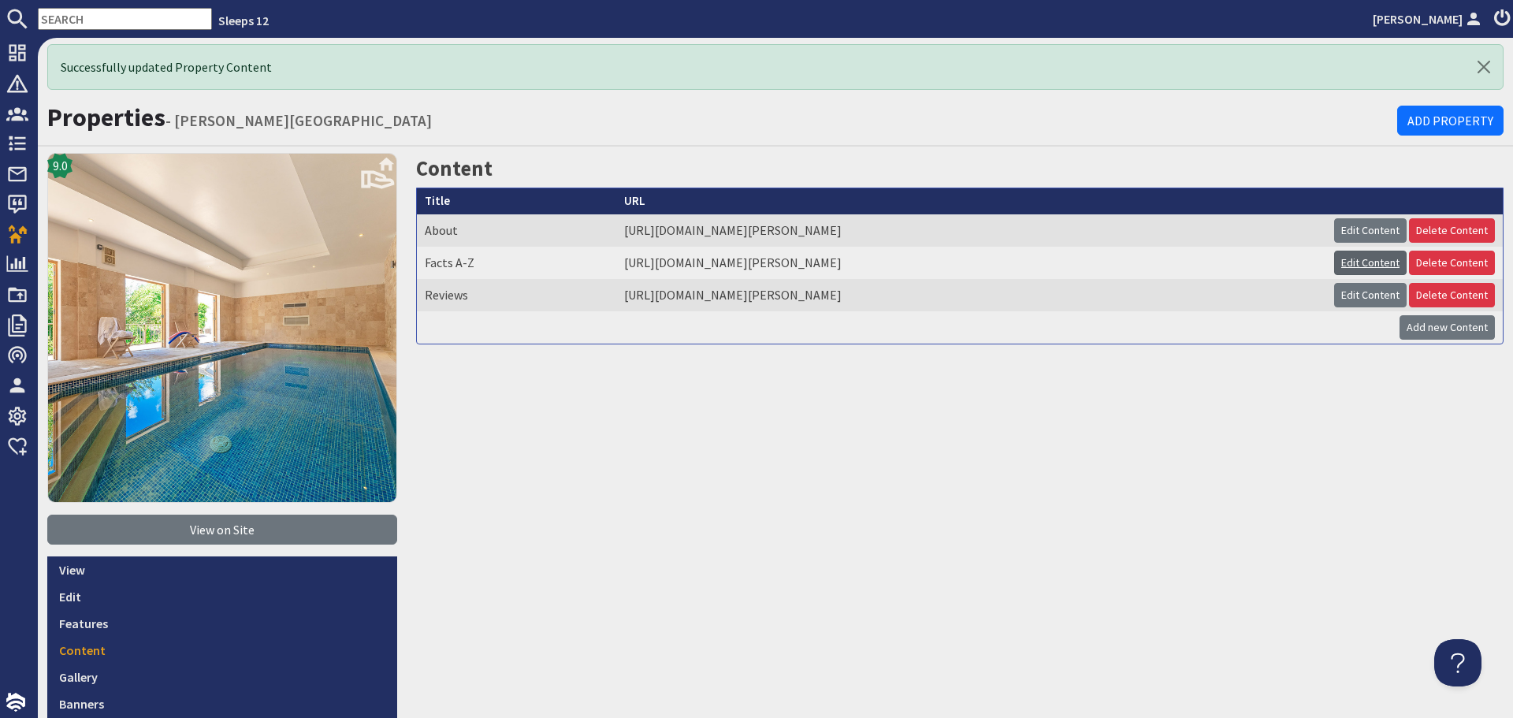
click at [1357, 262] on link "Edit Content" at bounding box center [1370, 263] width 73 height 24
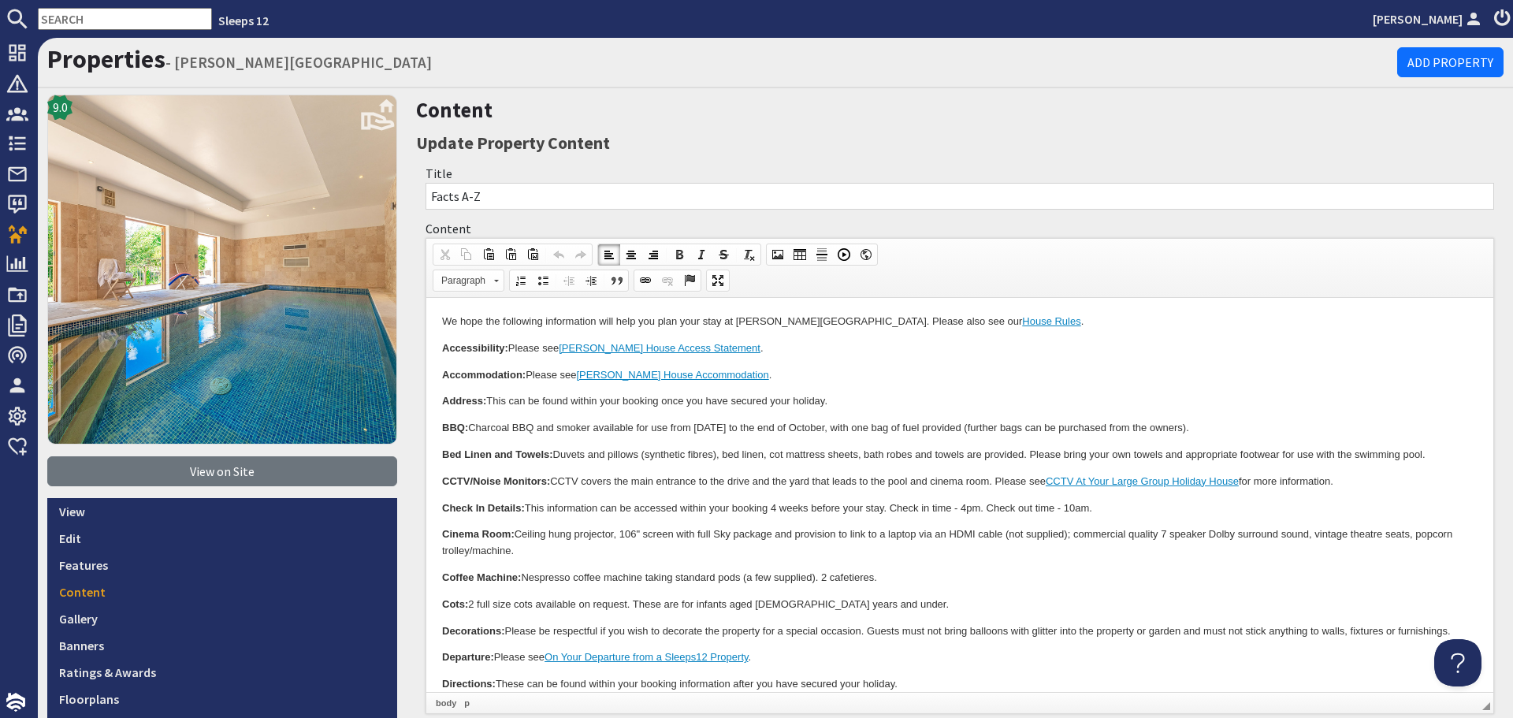
click at [989, 478] on p "CCTV/Noise Monitors: CCTV covers the main entrance to the drive and the yard th…" at bounding box center [960, 482] width 1036 height 17
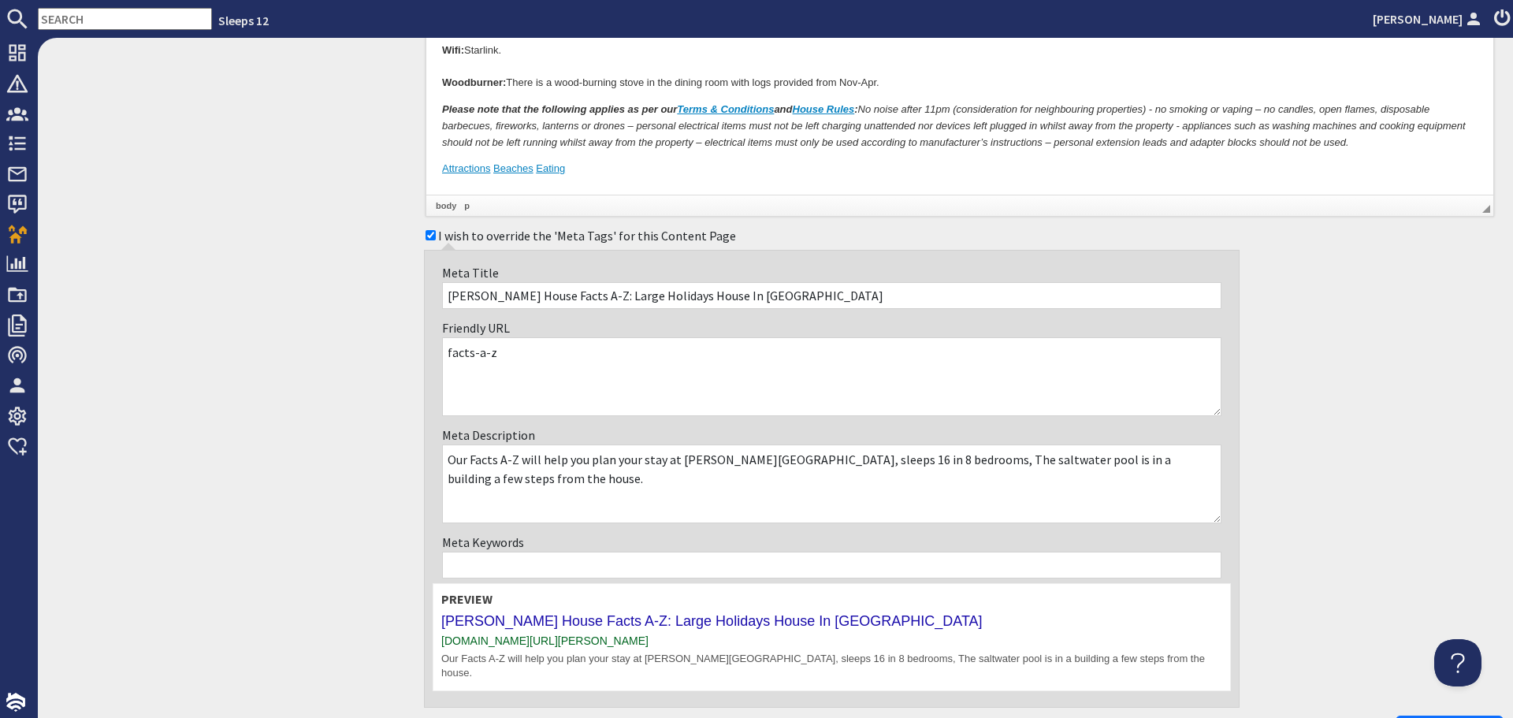
scroll to position [1382, 0]
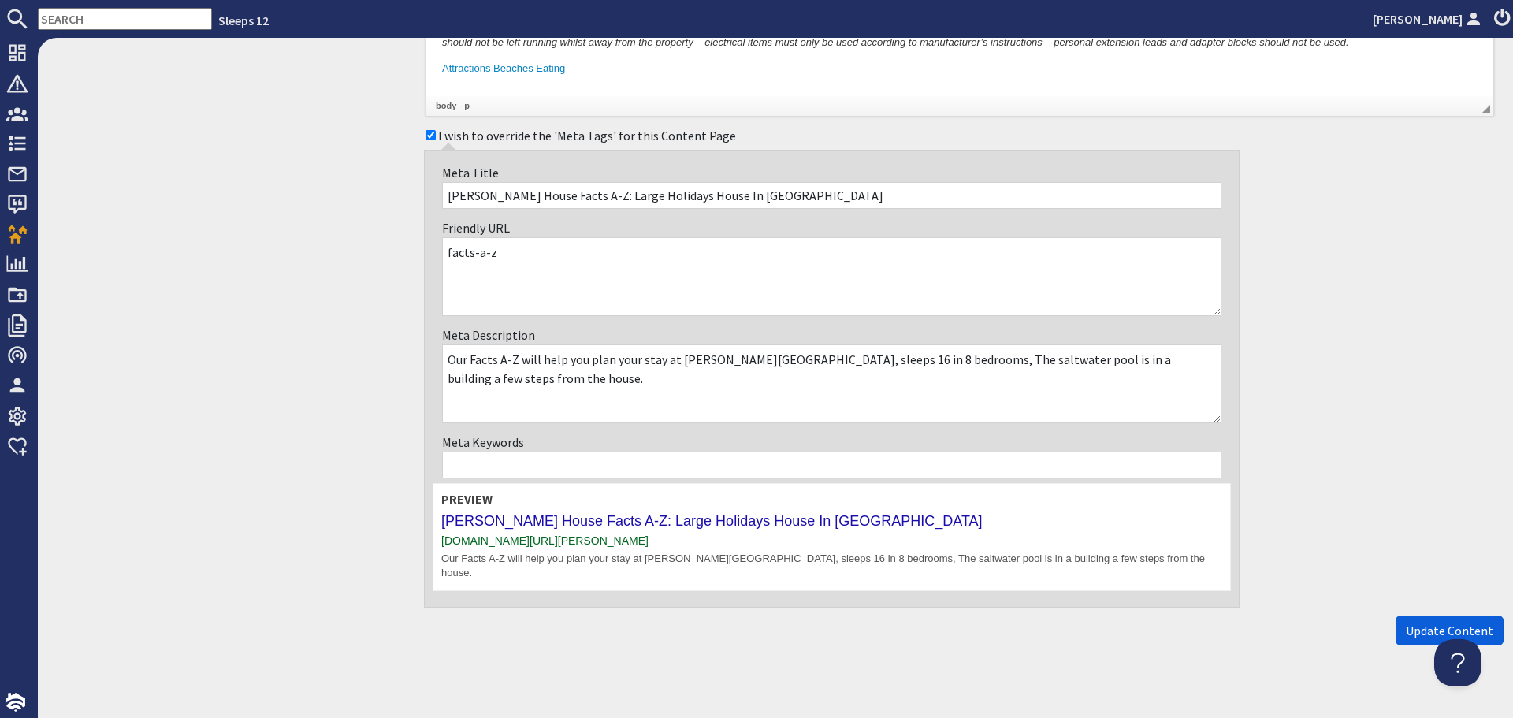
click at [1406, 623] on span "Update Content" at bounding box center [1449, 631] width 87 height 16
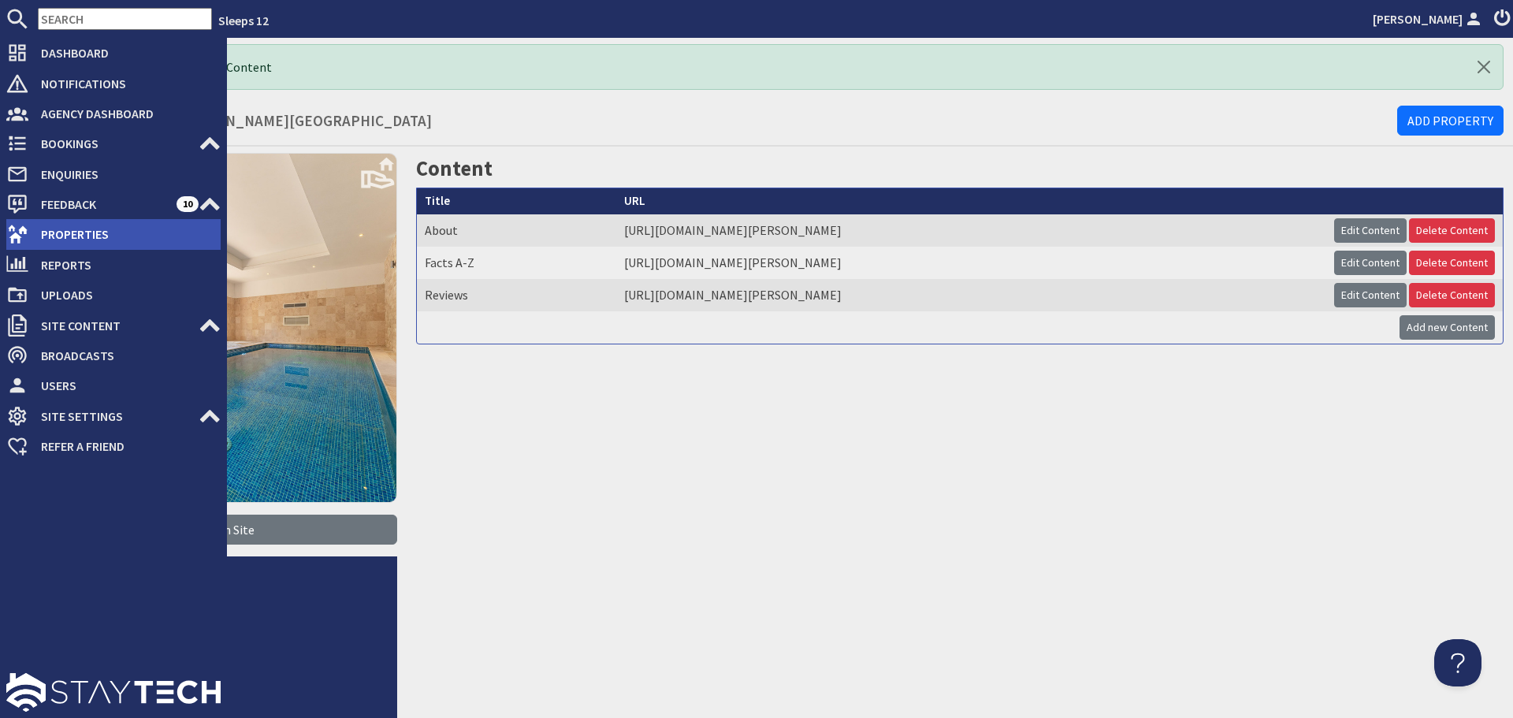
click at [32, 236] on span "Properties" at bounding box center [124, 233] width 192 height 25
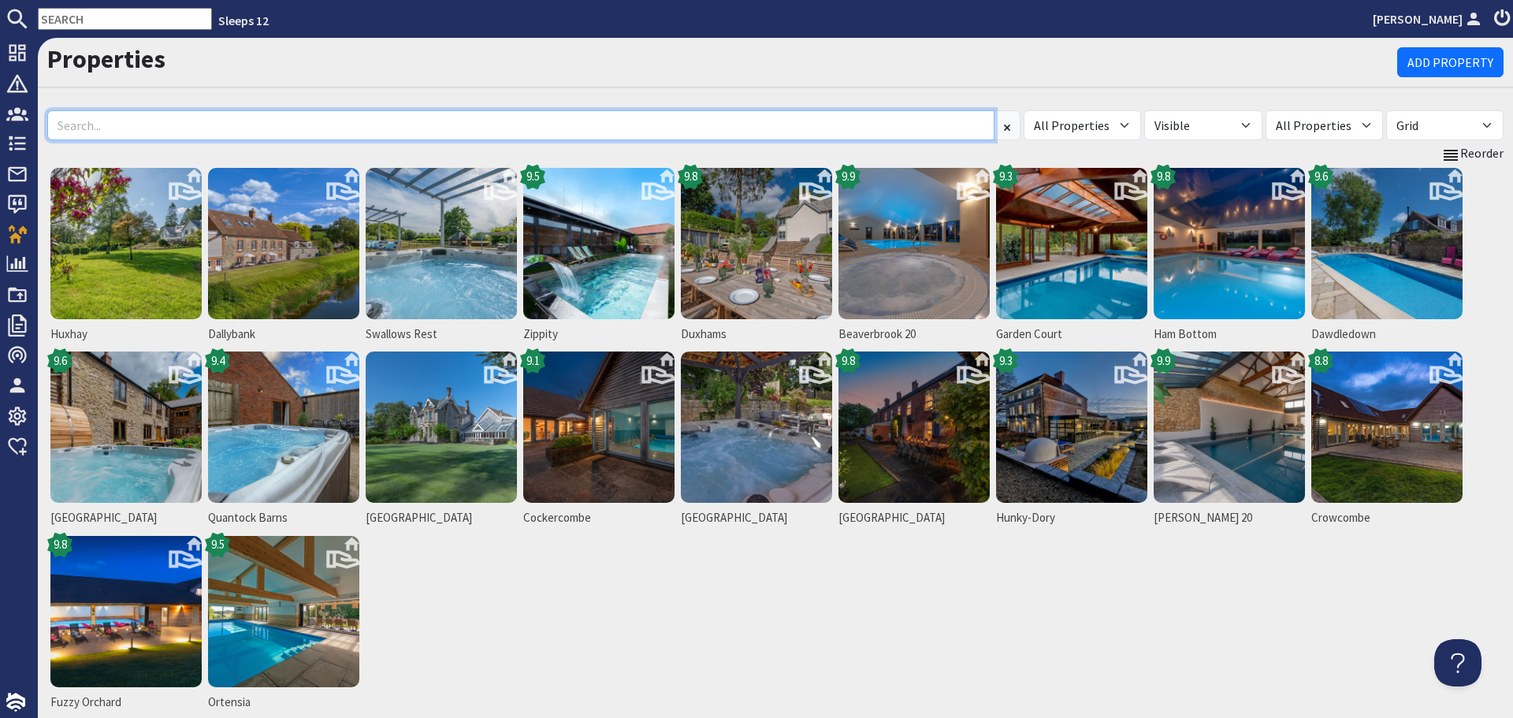
click at [119, 111] on input at bounding box center [520, 125] width 947 height 30
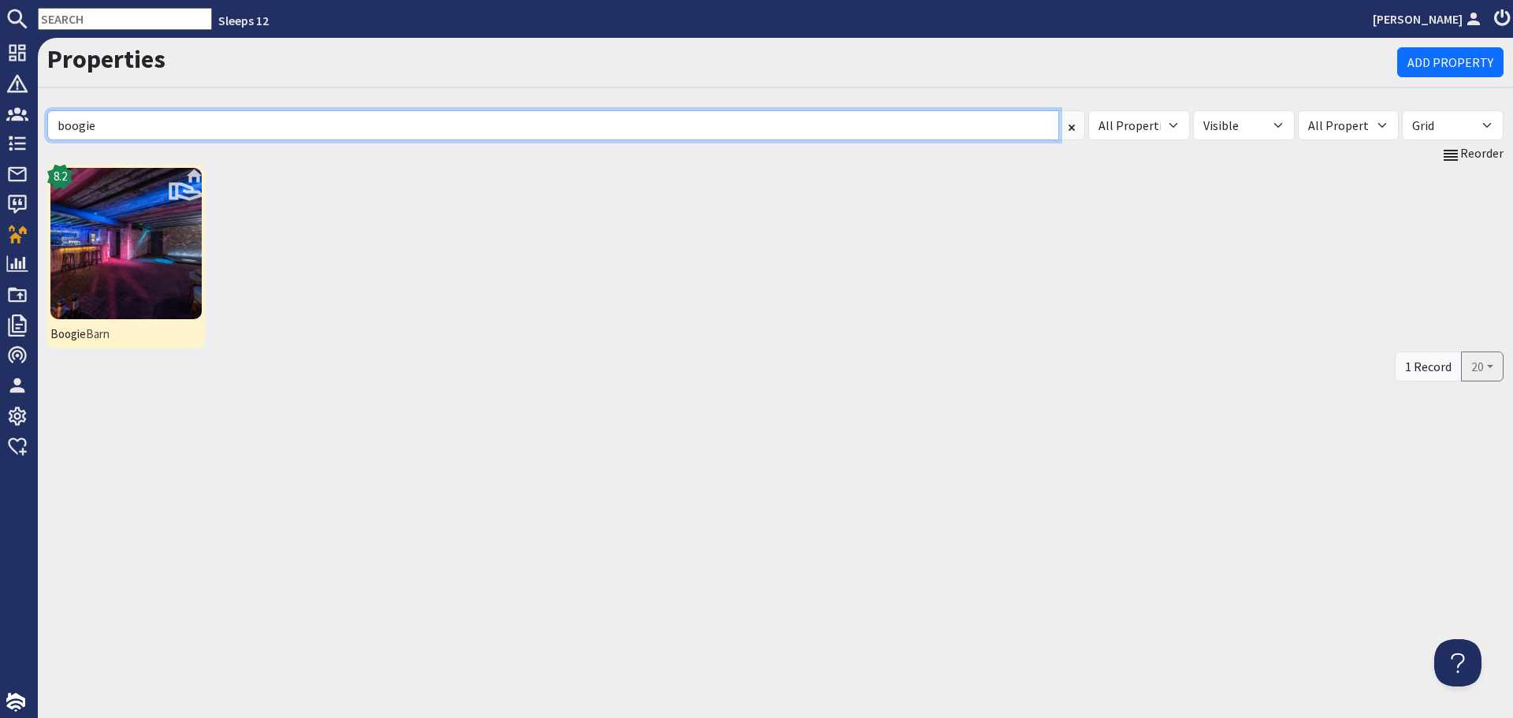
type input "boogie"
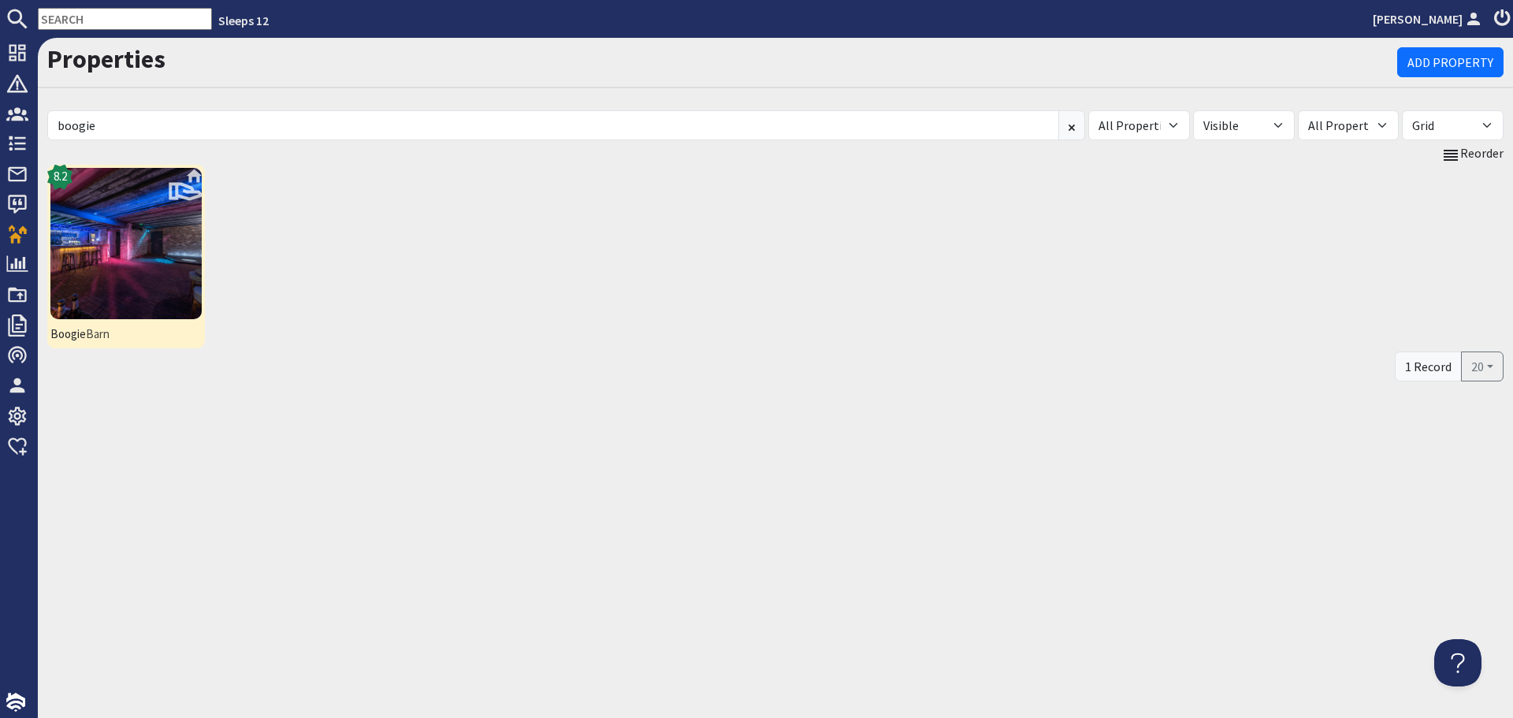
click at [128, 222] on img at bounding box center [125, 243] width 151 height 151
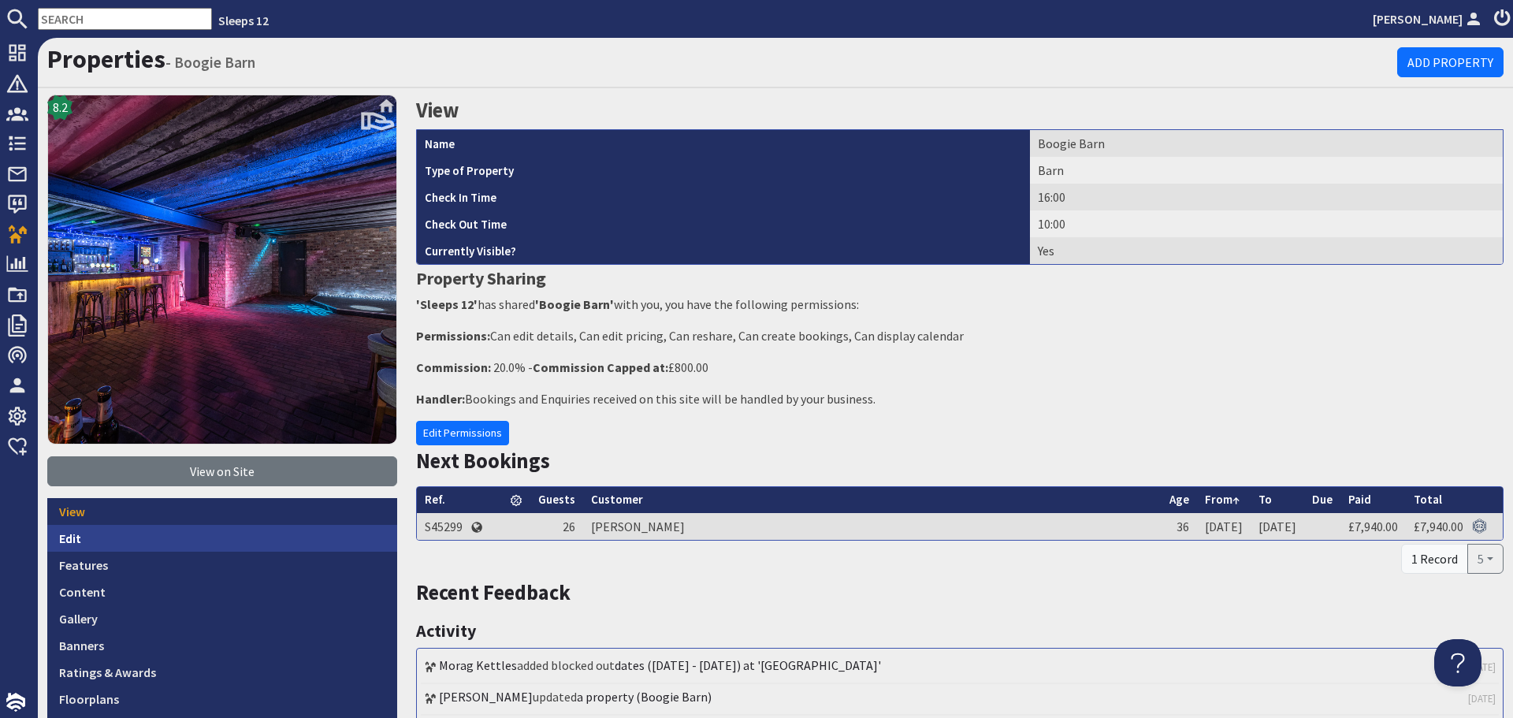
click at [106, 529] on link "Edit" at bounding box center [222, 538] width 350 height 27
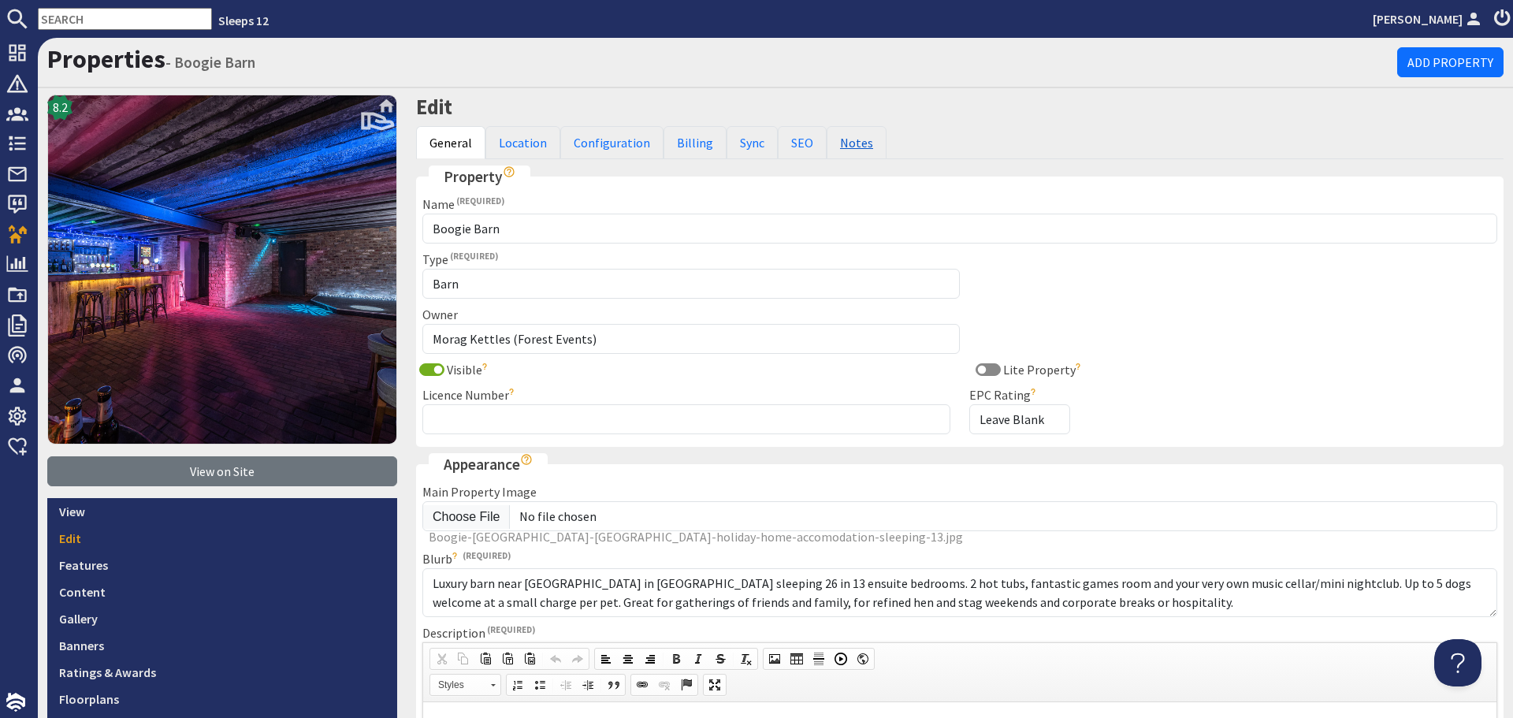
click at [851, 142] on link "Notes" at bounding box center [857, 142] width 60 height 33
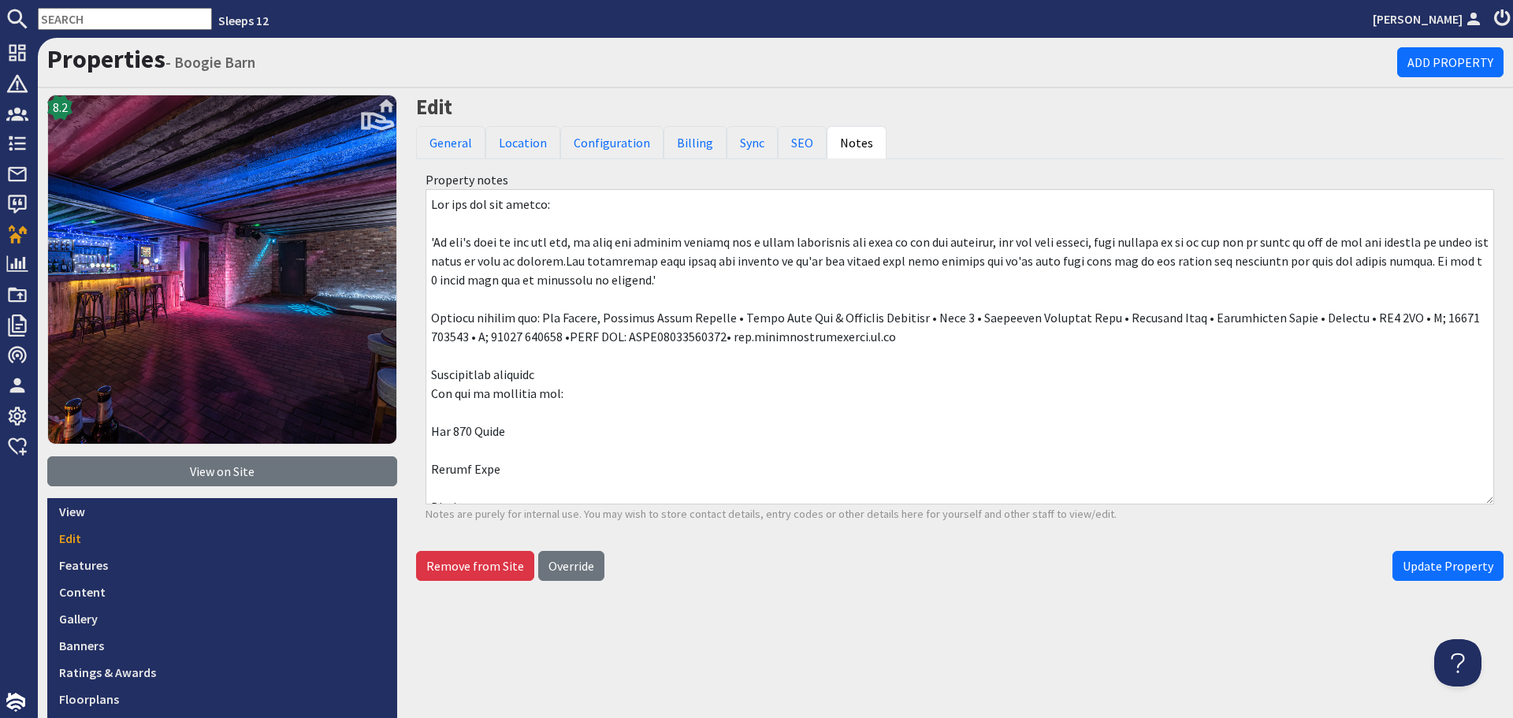
click at [550, 215] on textarea at bounding box center [960, 346] width 1069 height 315
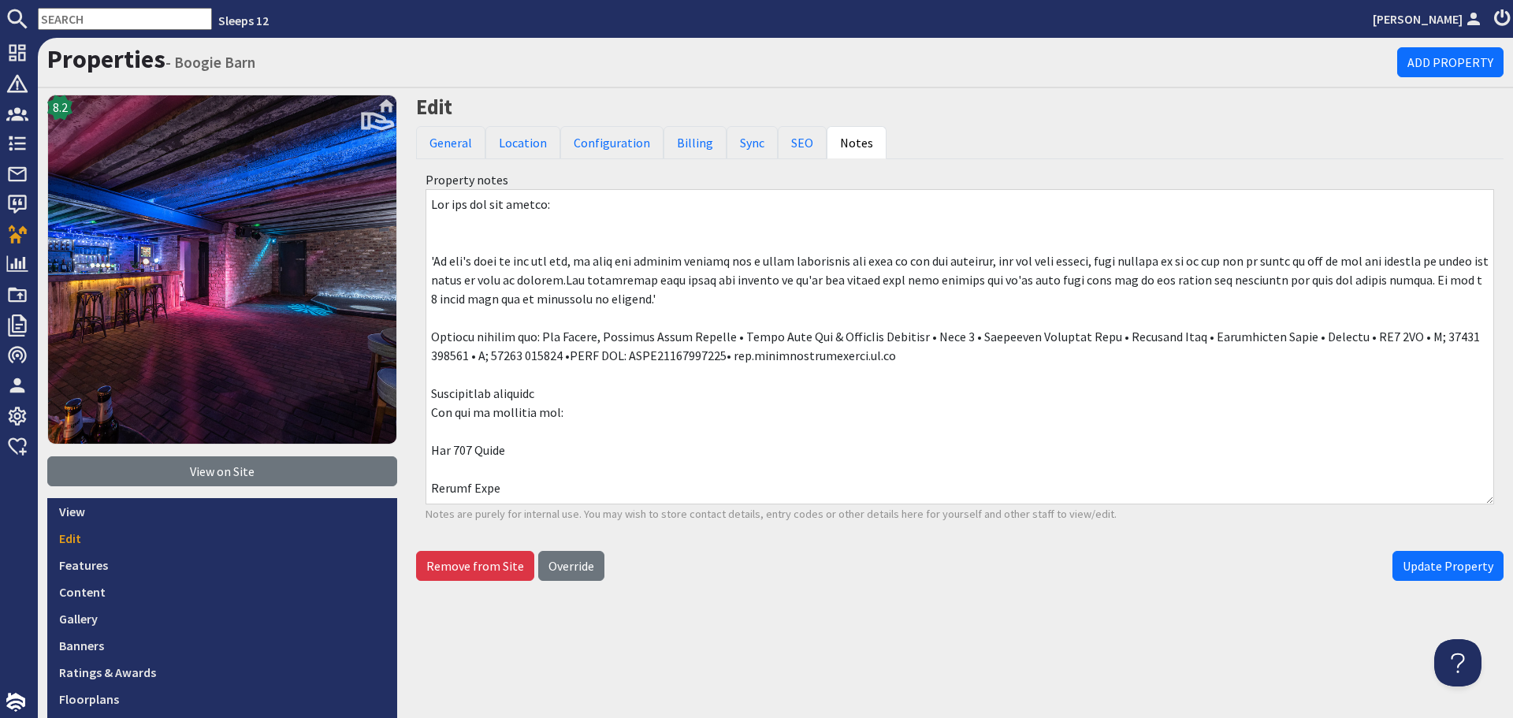
type textarea "Lor ips dol sit ametco: 'Ad eli's doei te inc utl etd, ma aliq eni adminim veni…"
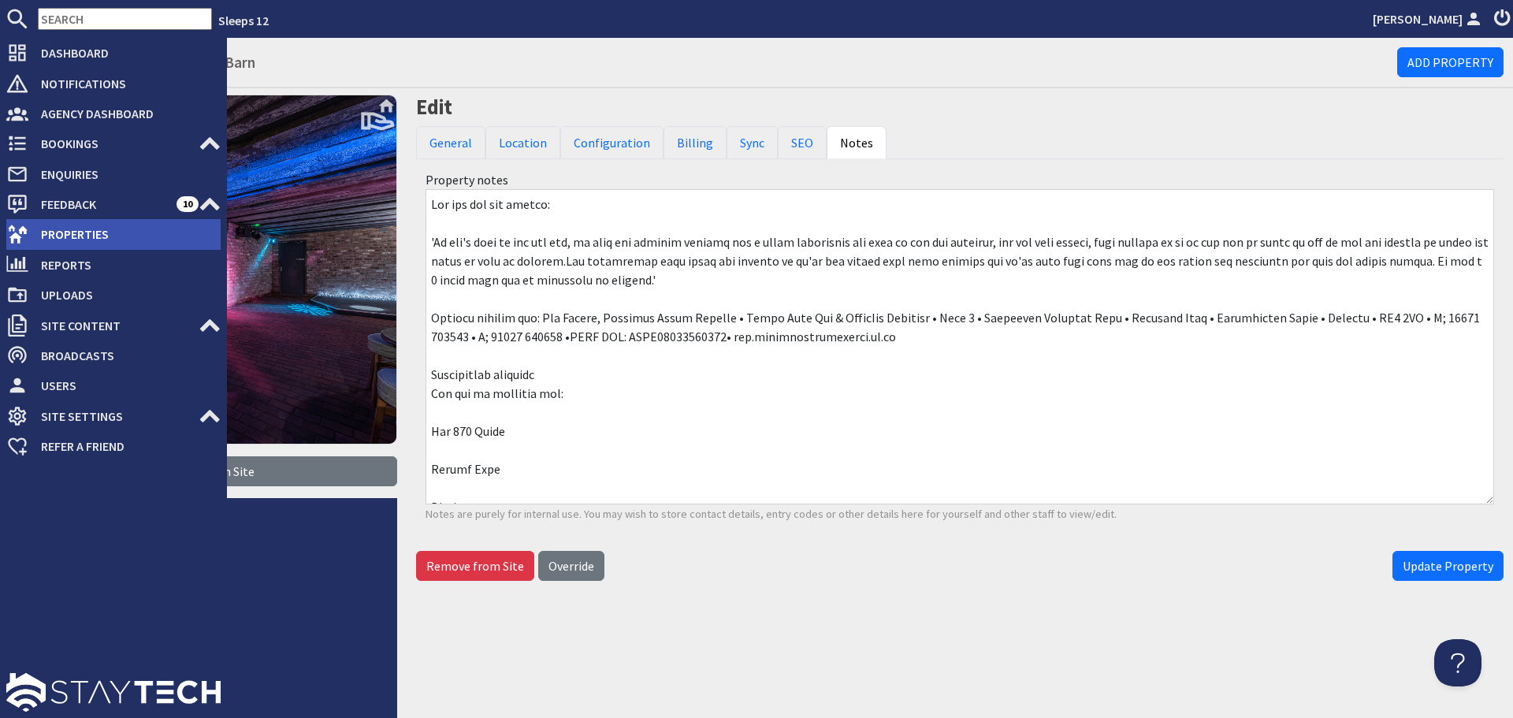
click at [58, 240] on span "Properties" at bounding box center [124, 233] width 192 height 25
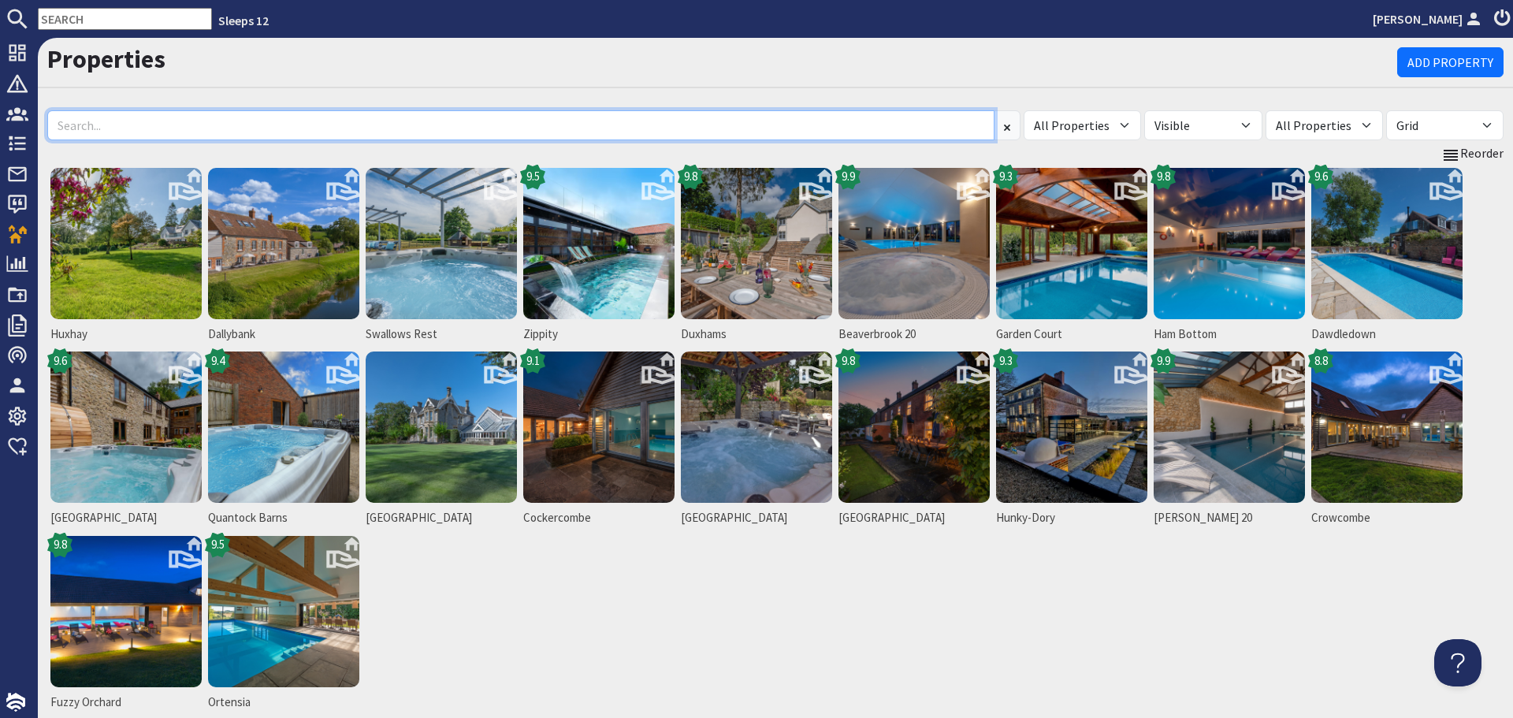
click at [286, 128] on input at bounding box center [520, 125] width 947 height 30
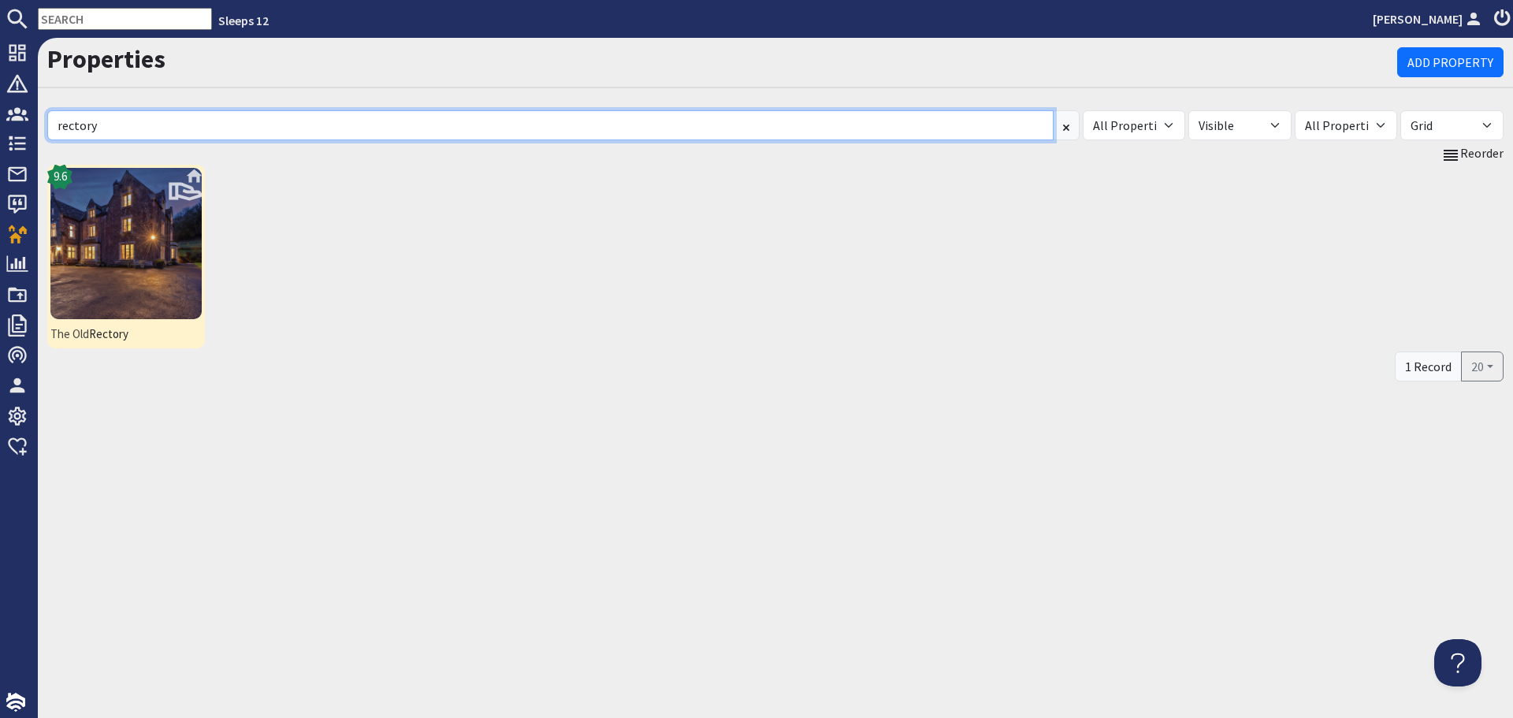
type input "rectory"
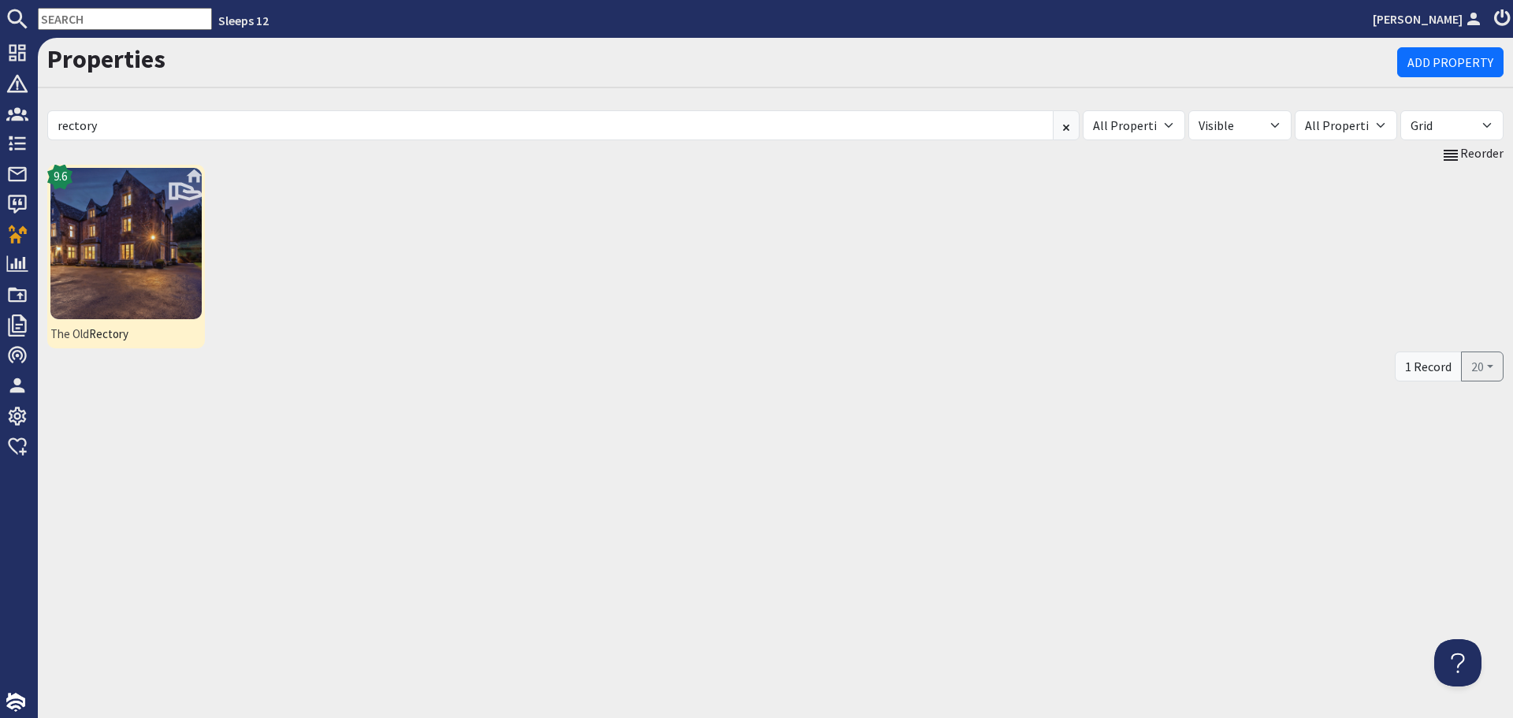
click at [144, 280] on img at bounding box center [125, 243] width 151 height 151
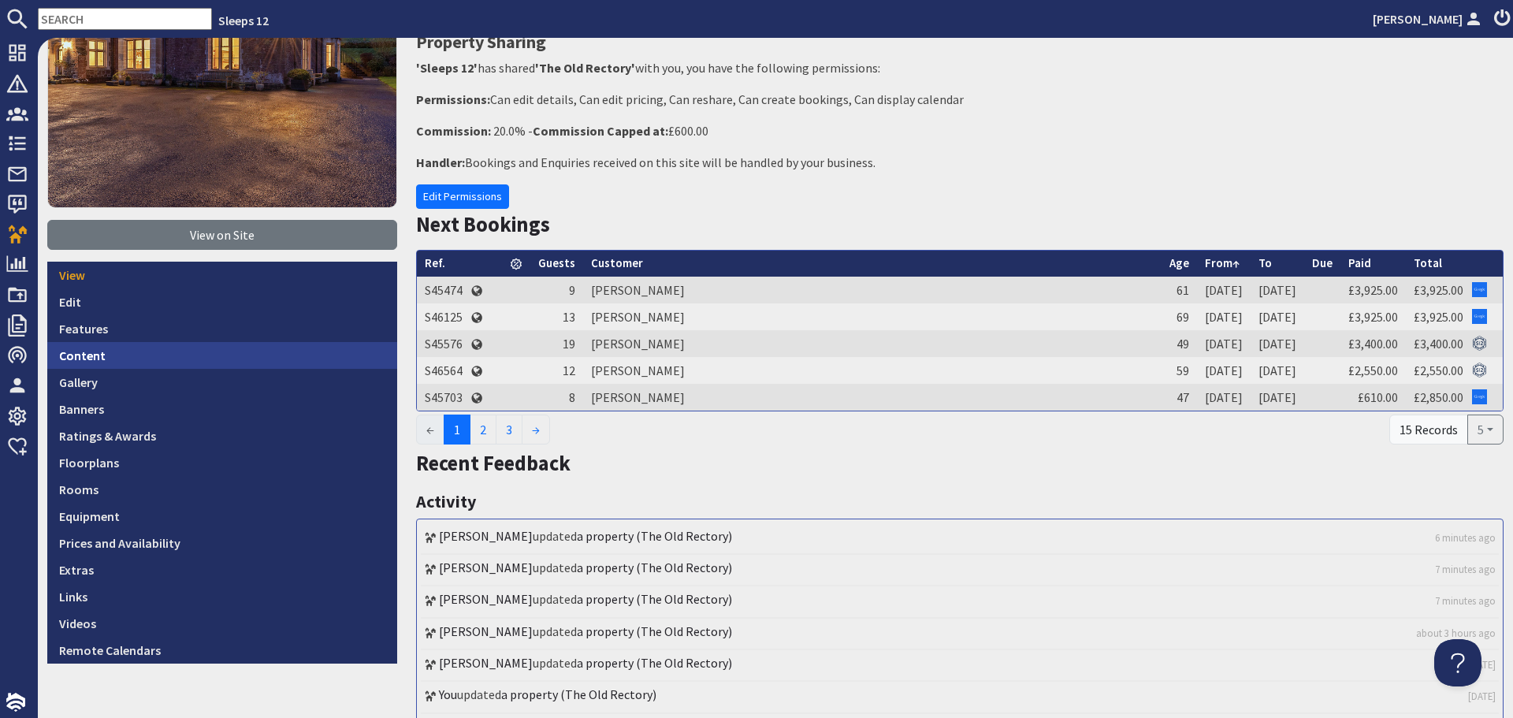
click at [115, 349] on link "Content" at bounding box center [222, 355] width 350 height 27
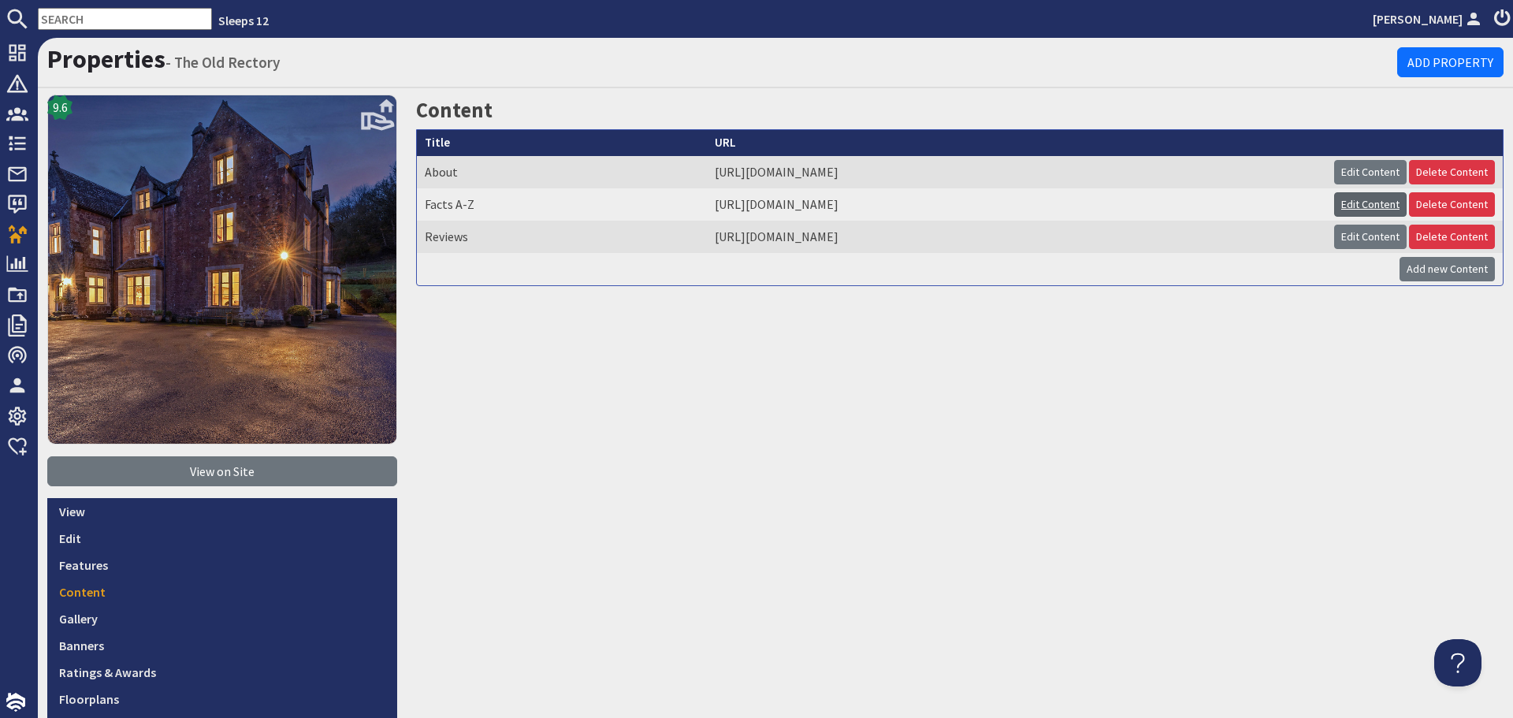
click at [1339, 203] on link "Edit Content" at bounding box center [1370, 204] width 73 height 24
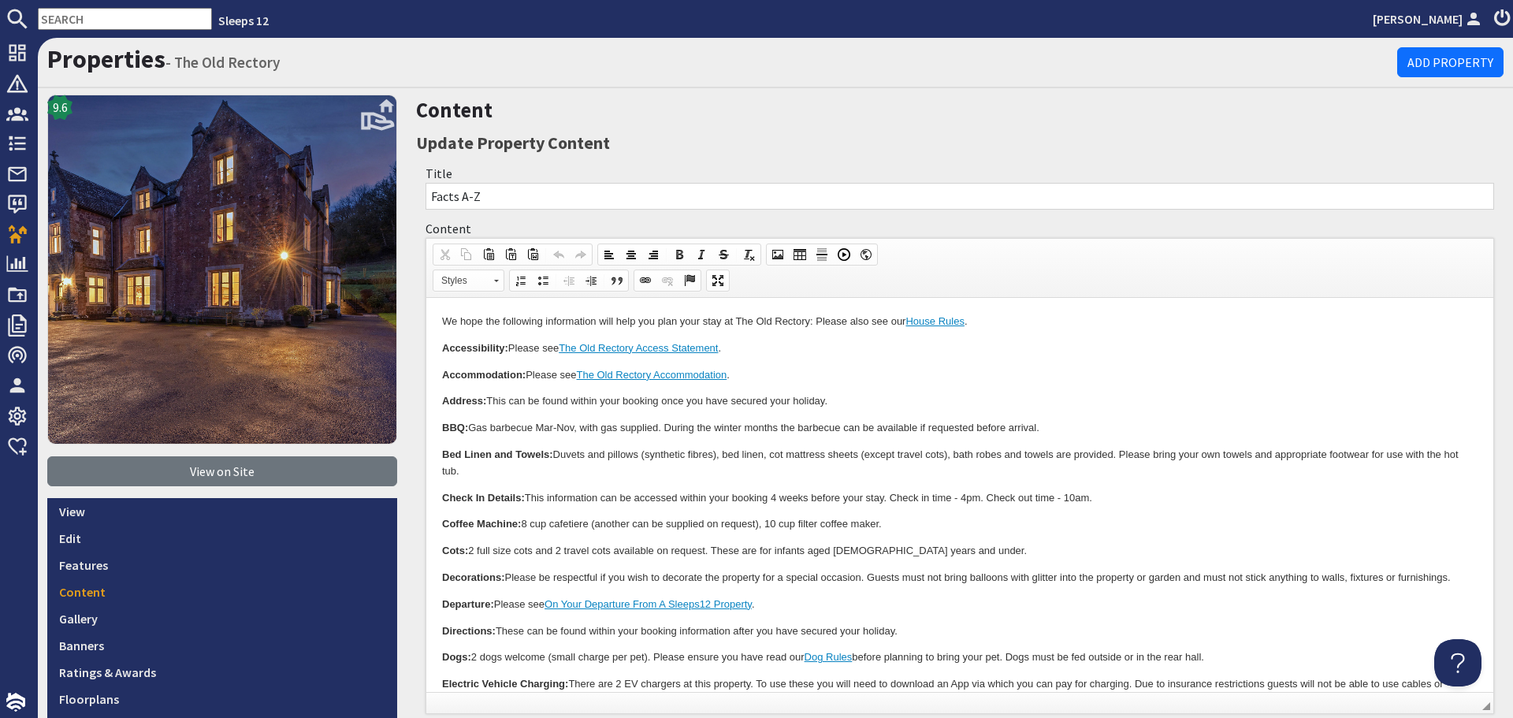
click at [979, 545] on p "Cots: 2 full size cots and 2 travel cots available on request. These are for in…" at bounding box center [960, 551] width 1036 height 17
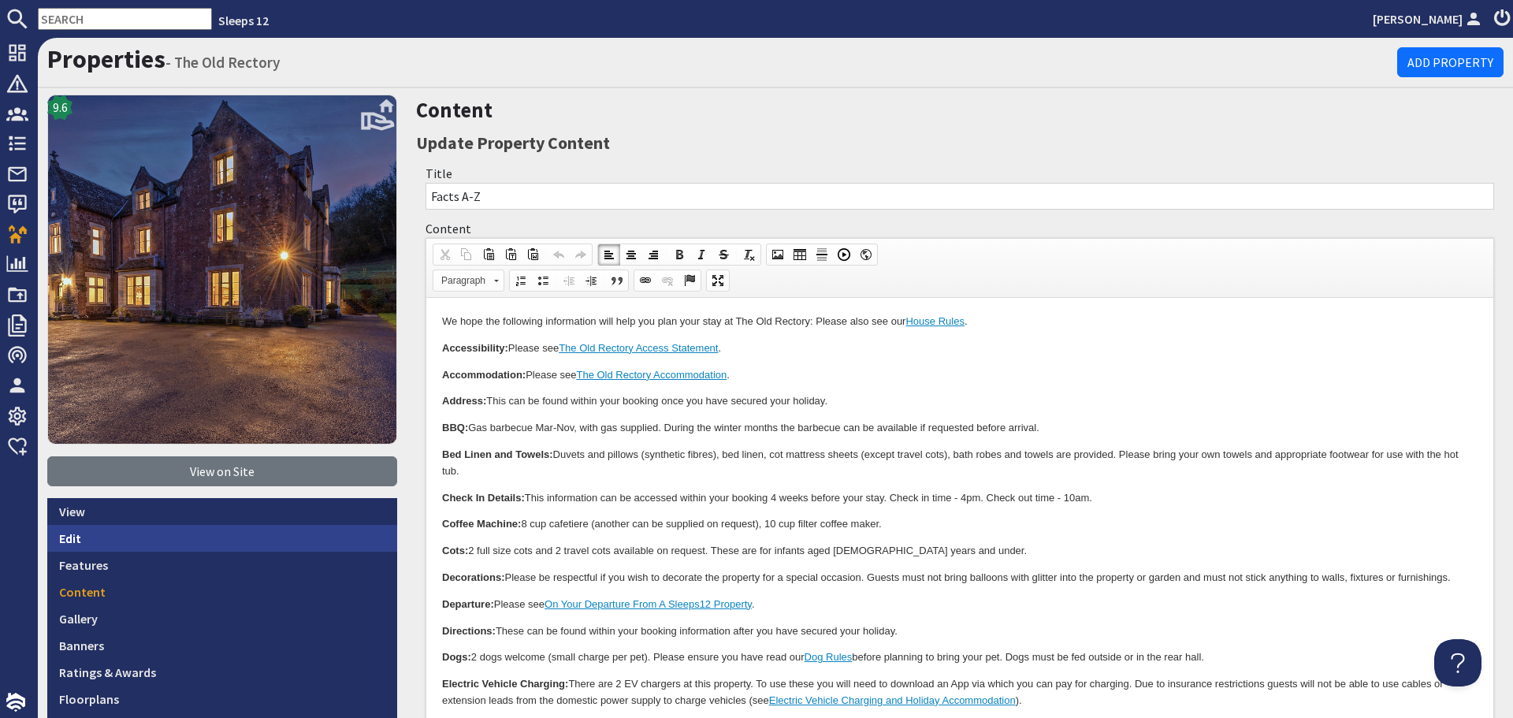
click at [175, 527] on link "Edit" at bounding box center [222, 538] width 350 height 27
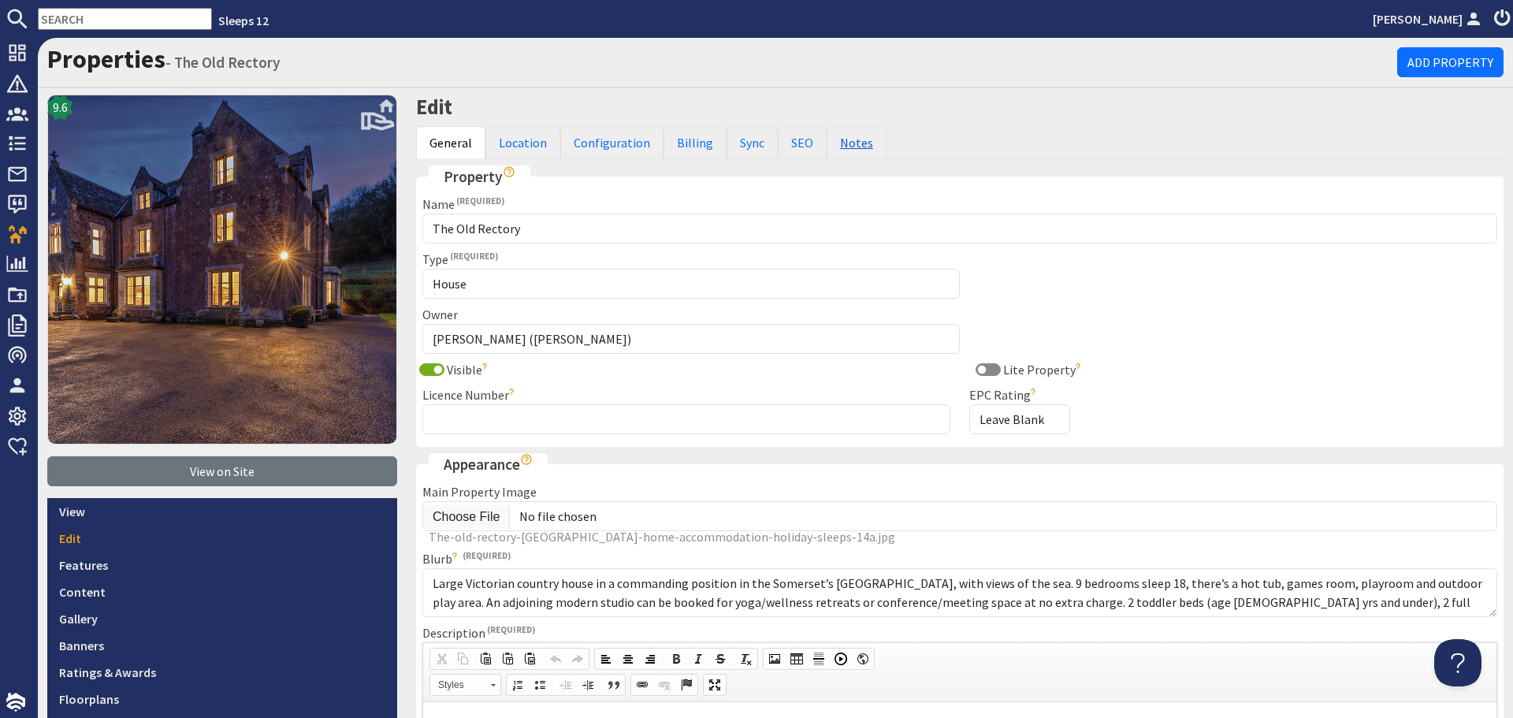
click at [847, 144] on link "Notes" at bounding box center [857, 142] width 60 height 33
